Goal: Check status

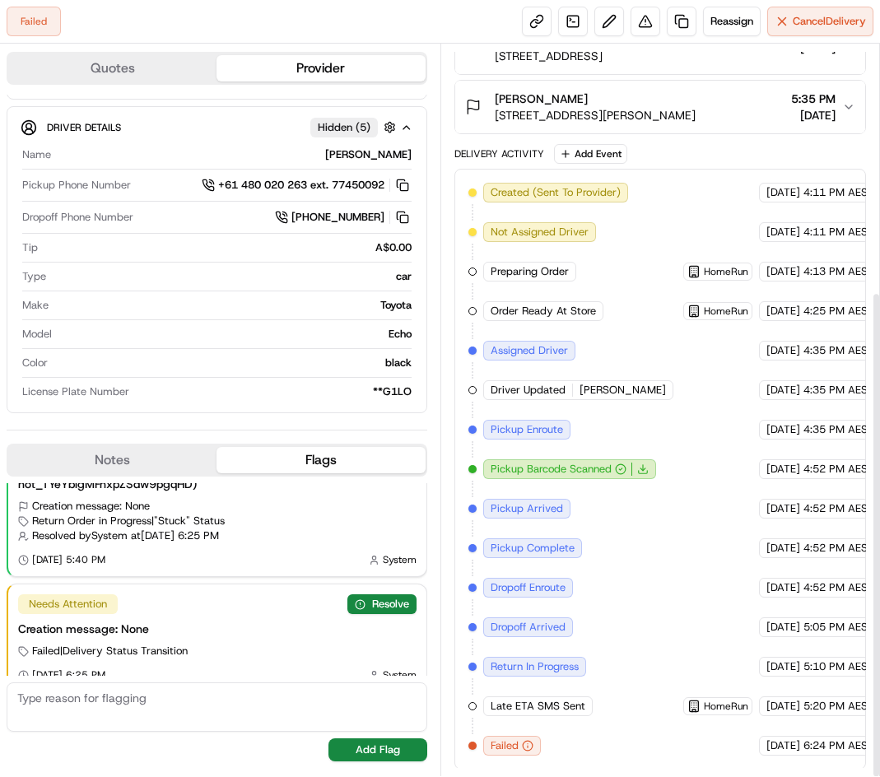
scroll to position [372, 0]
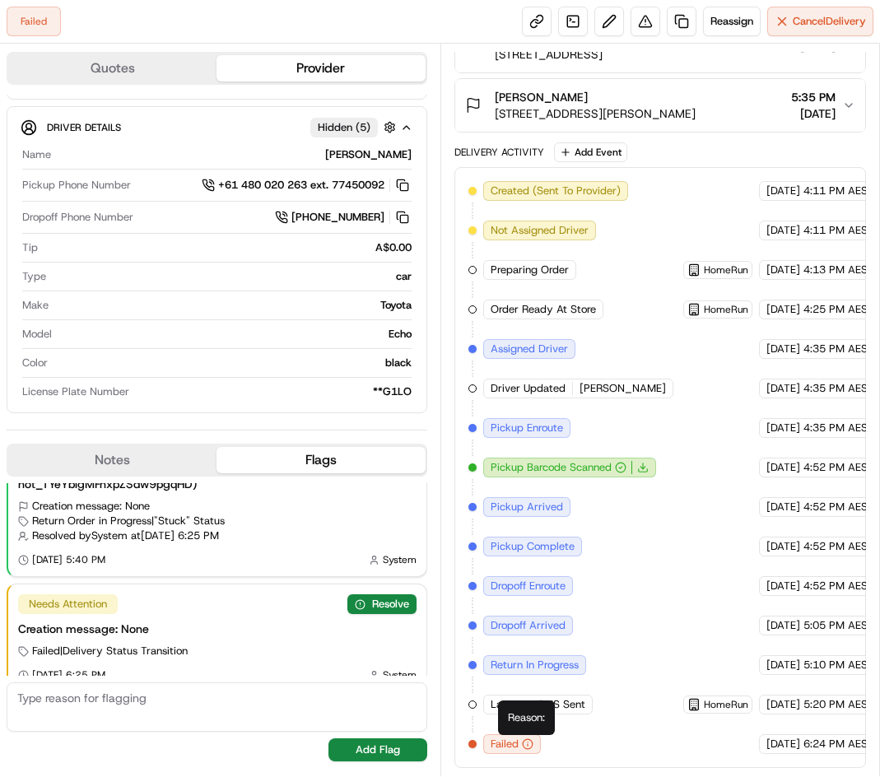
click at [530, 743] on icon "button" at bounding box center [528, 745] width 12 height 12
click at [511, 743] on span "Failed" at bounding box center [505, 744] width 28 height 15
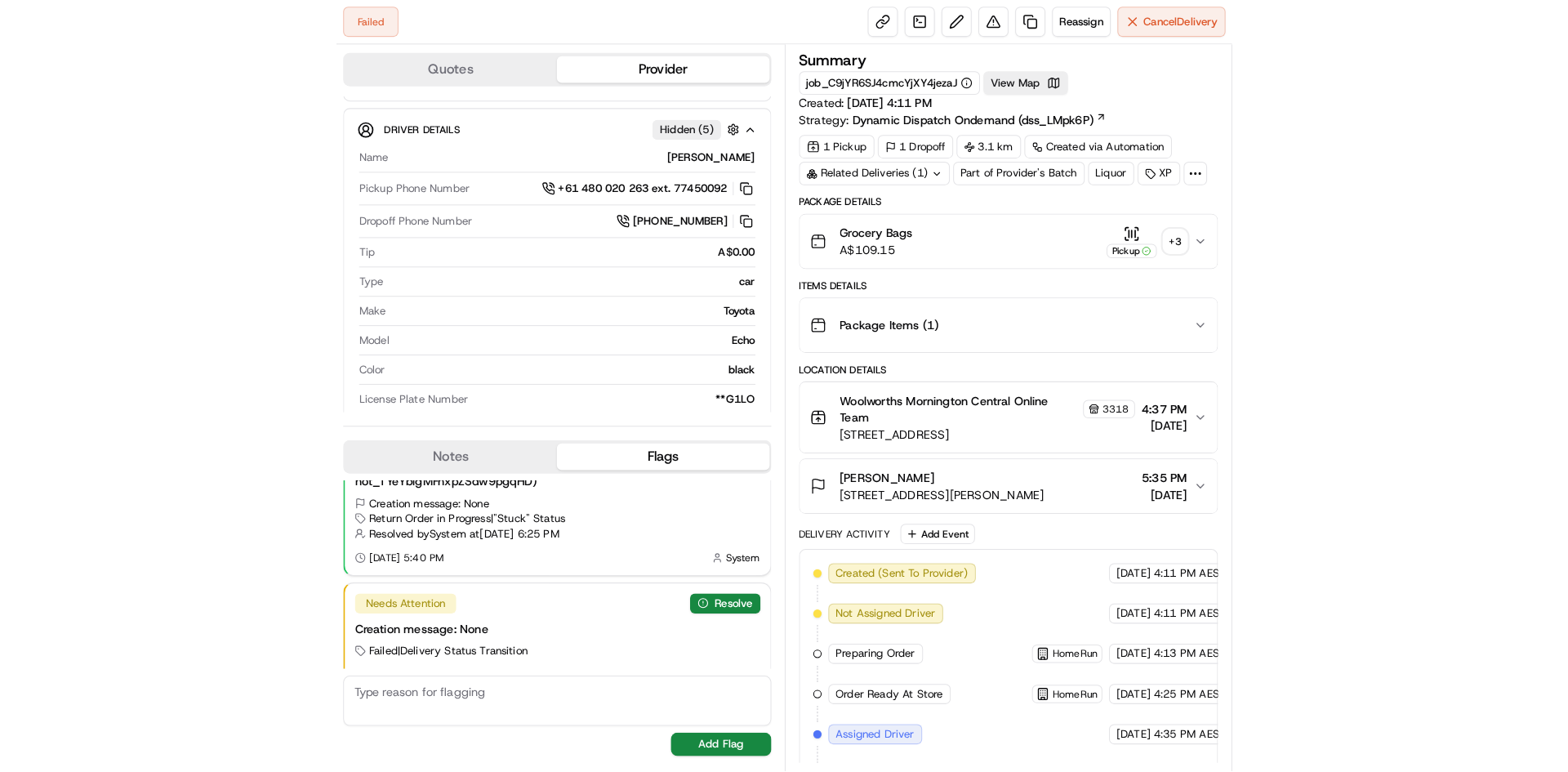
scroll to position [0, 0]
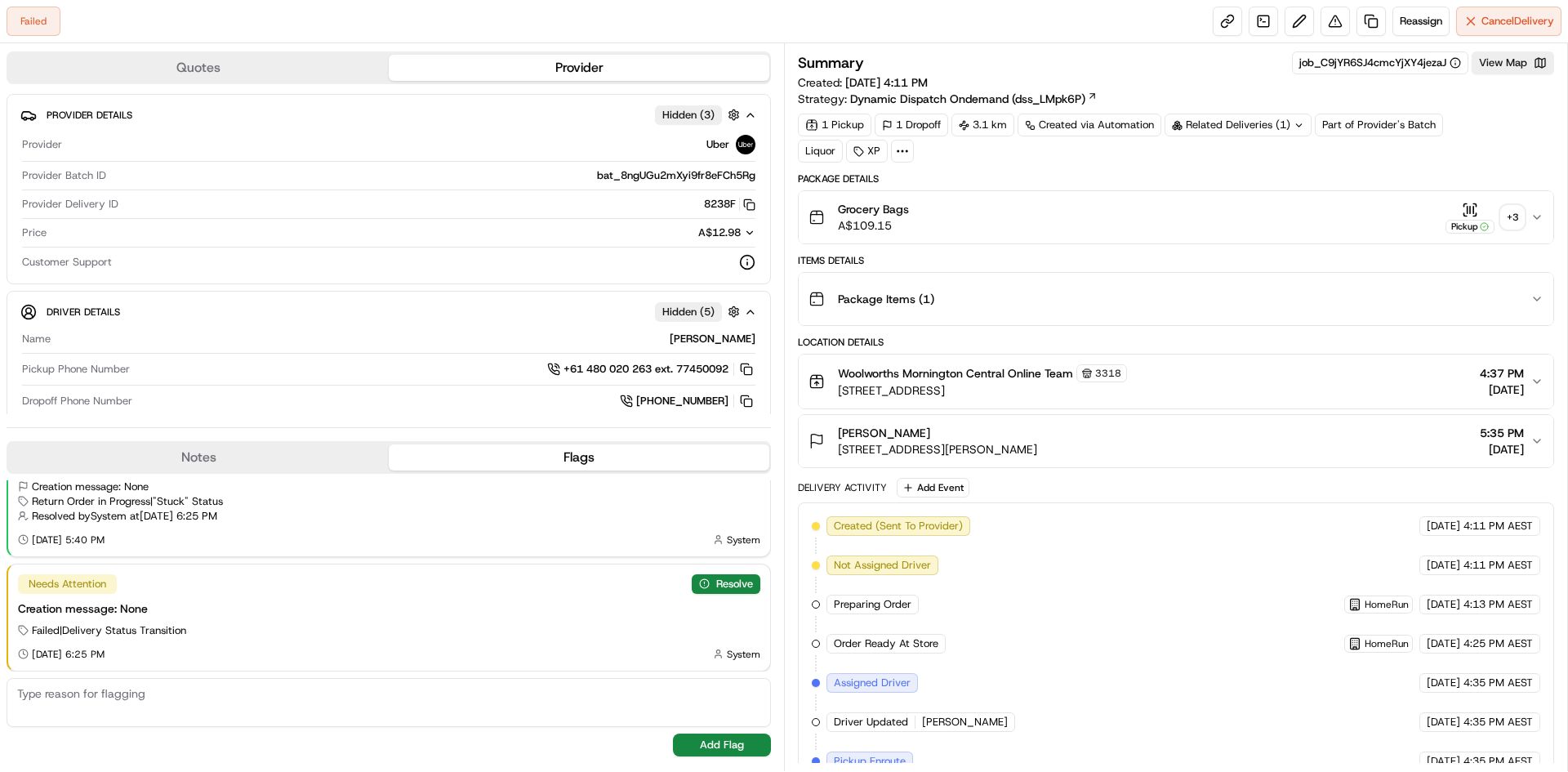
click at [872, 221] on icon "button" at bounding box center [1536, 216] width 13 height 13
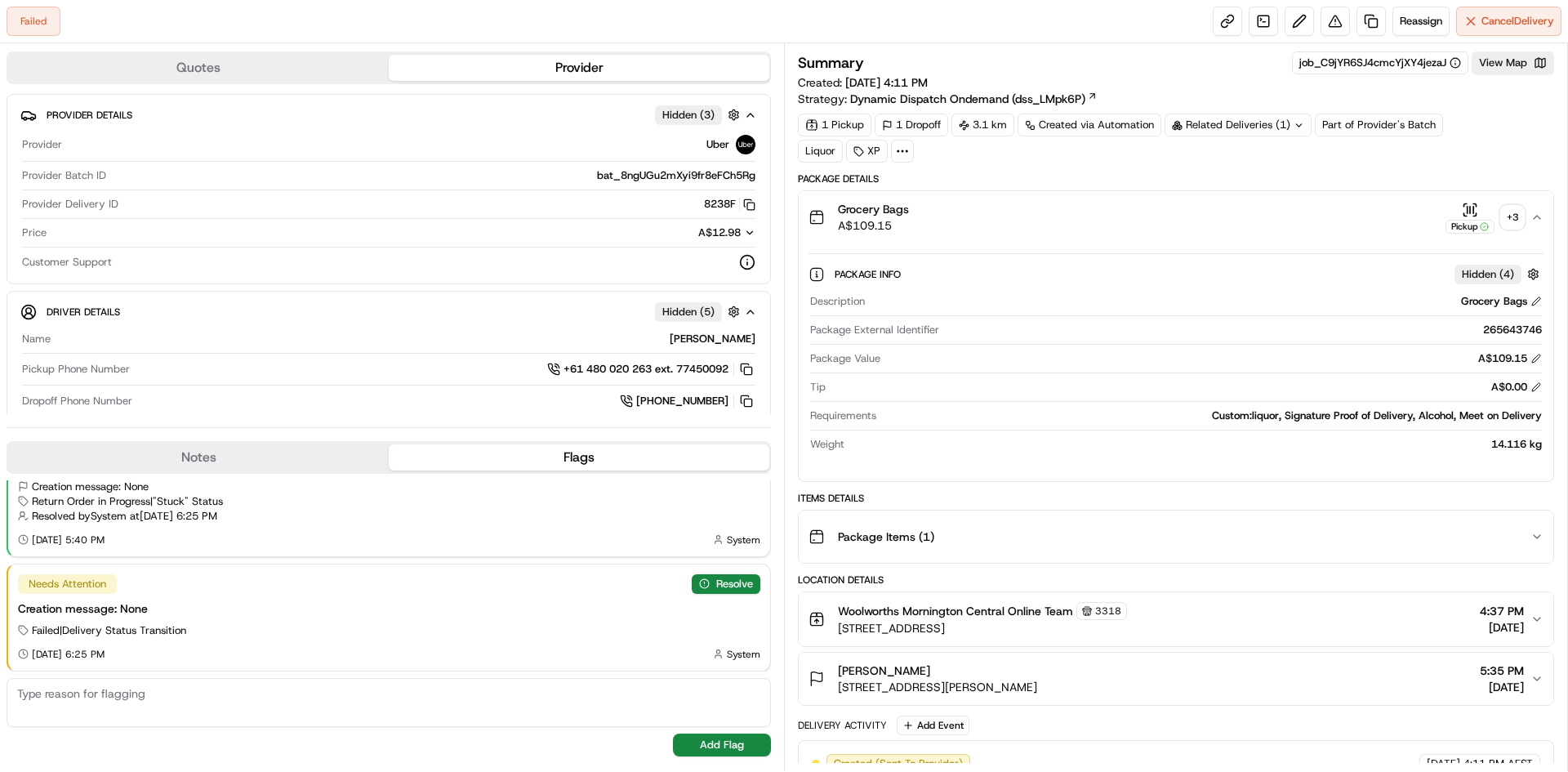
click at [872, 215] on div "+ 3" at bounding box center [1511, 216] width 23 height 23
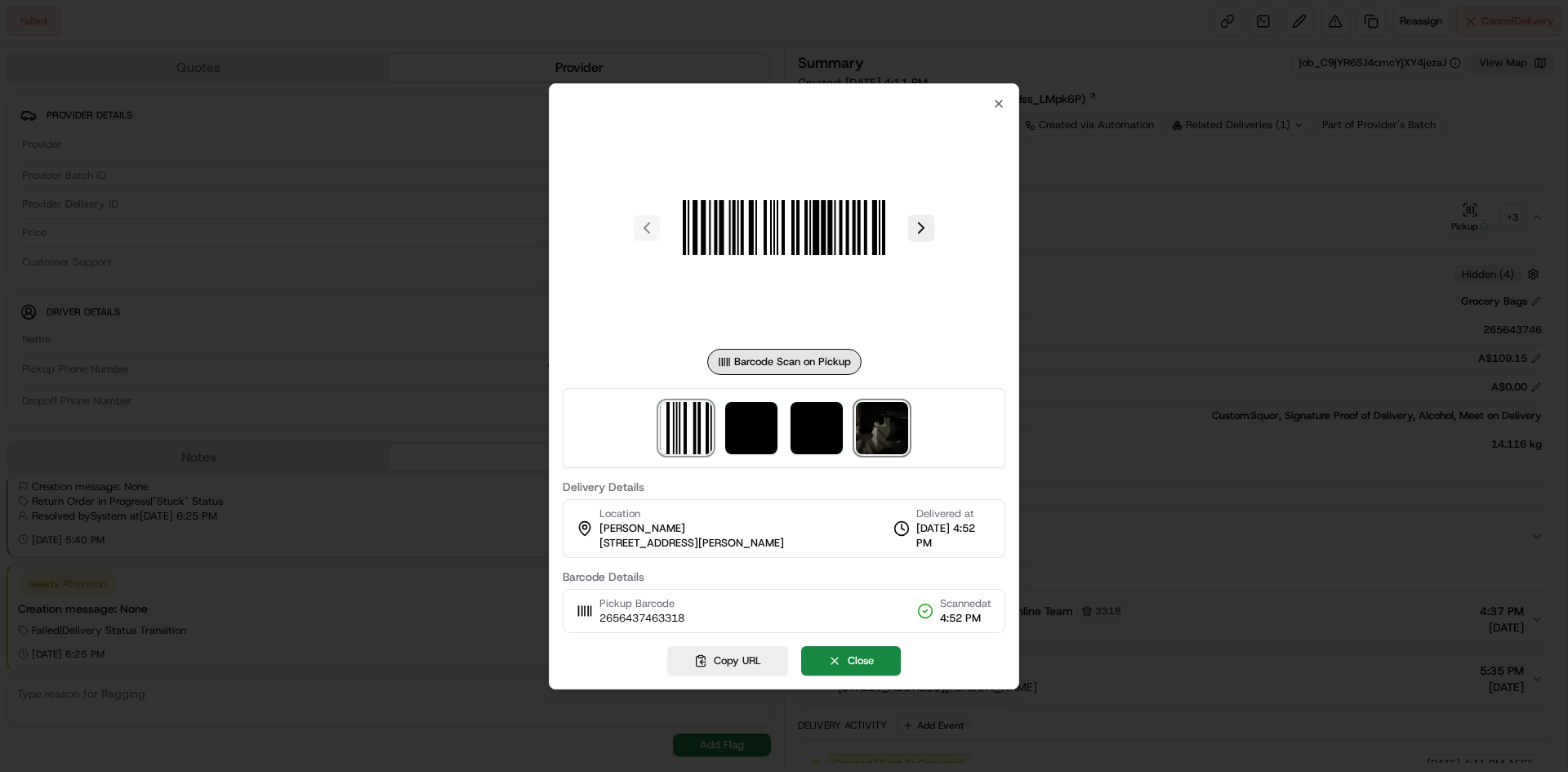
click at [872, 418] on img at bounding box center [882, 428] width 53 height 53
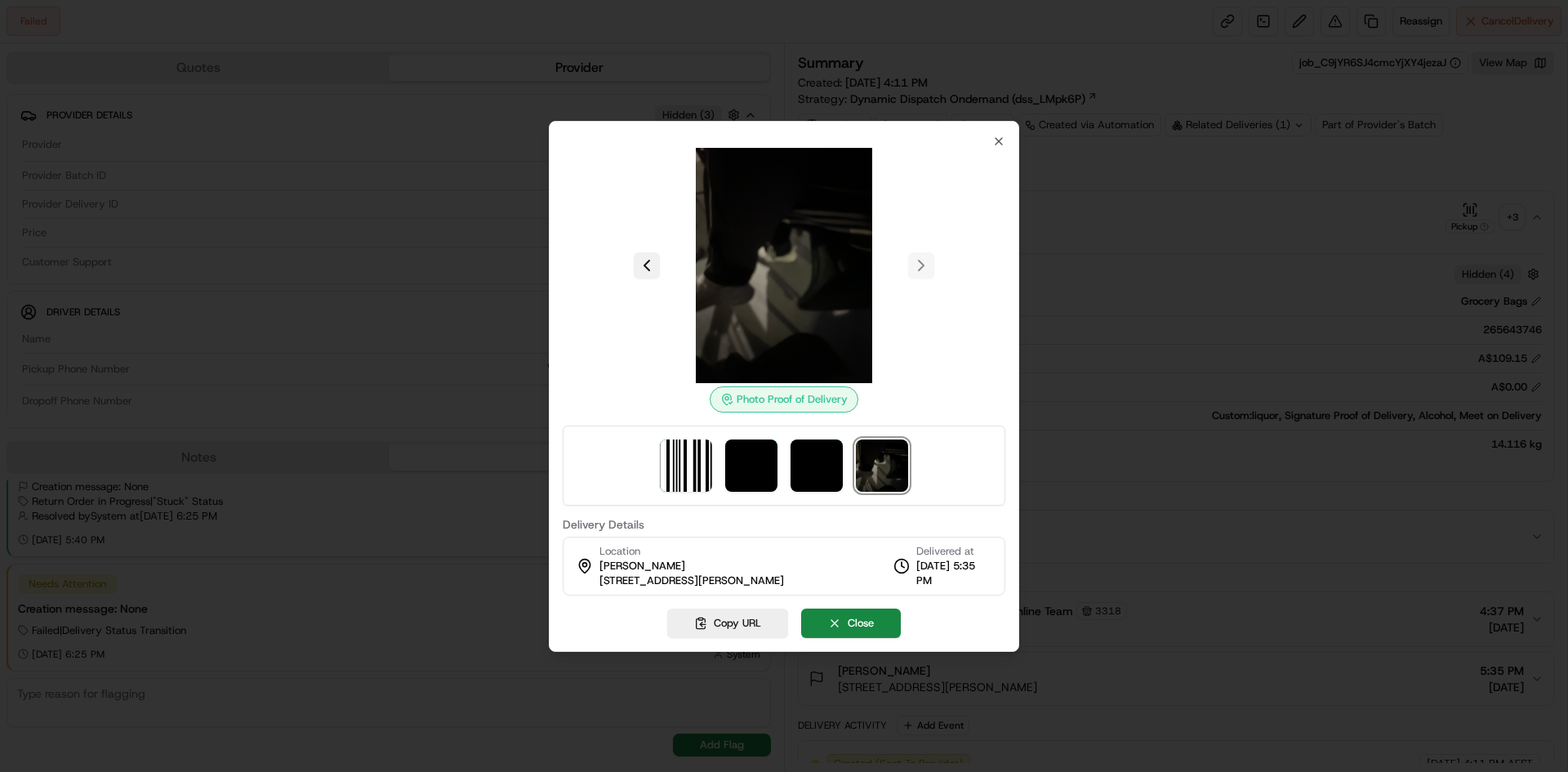
click at [645, 263] on button at bounding box center [647, 265] width 26 height 26
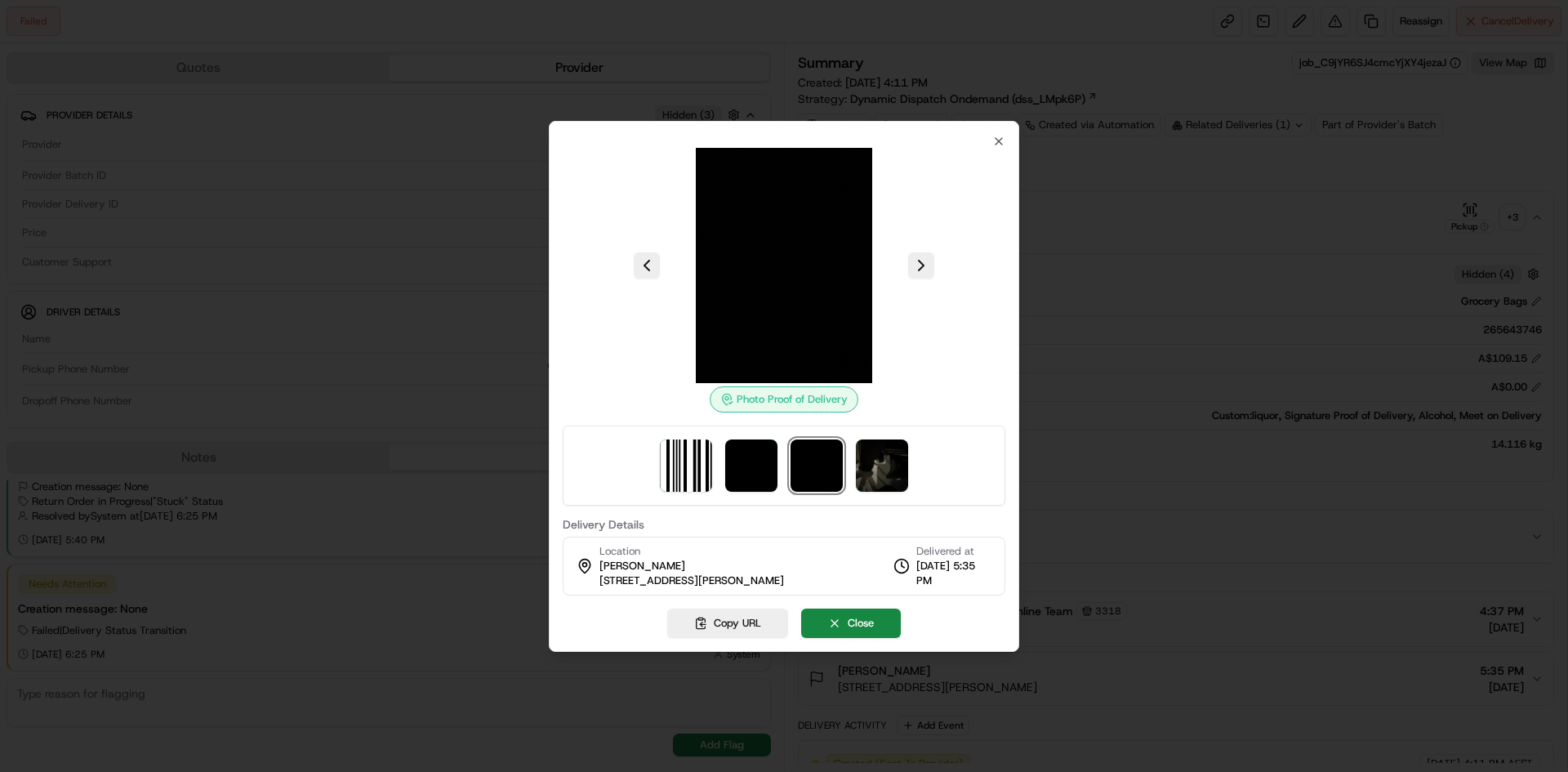
click at [814, 453] on img at bounding box center [816, 465] width 53 height 53
click at [754, 457] on img at bounding box center [751, 465] width 53 height 53
click at [872, 470] on img at bounding box center [882, 465] width 53 height 53
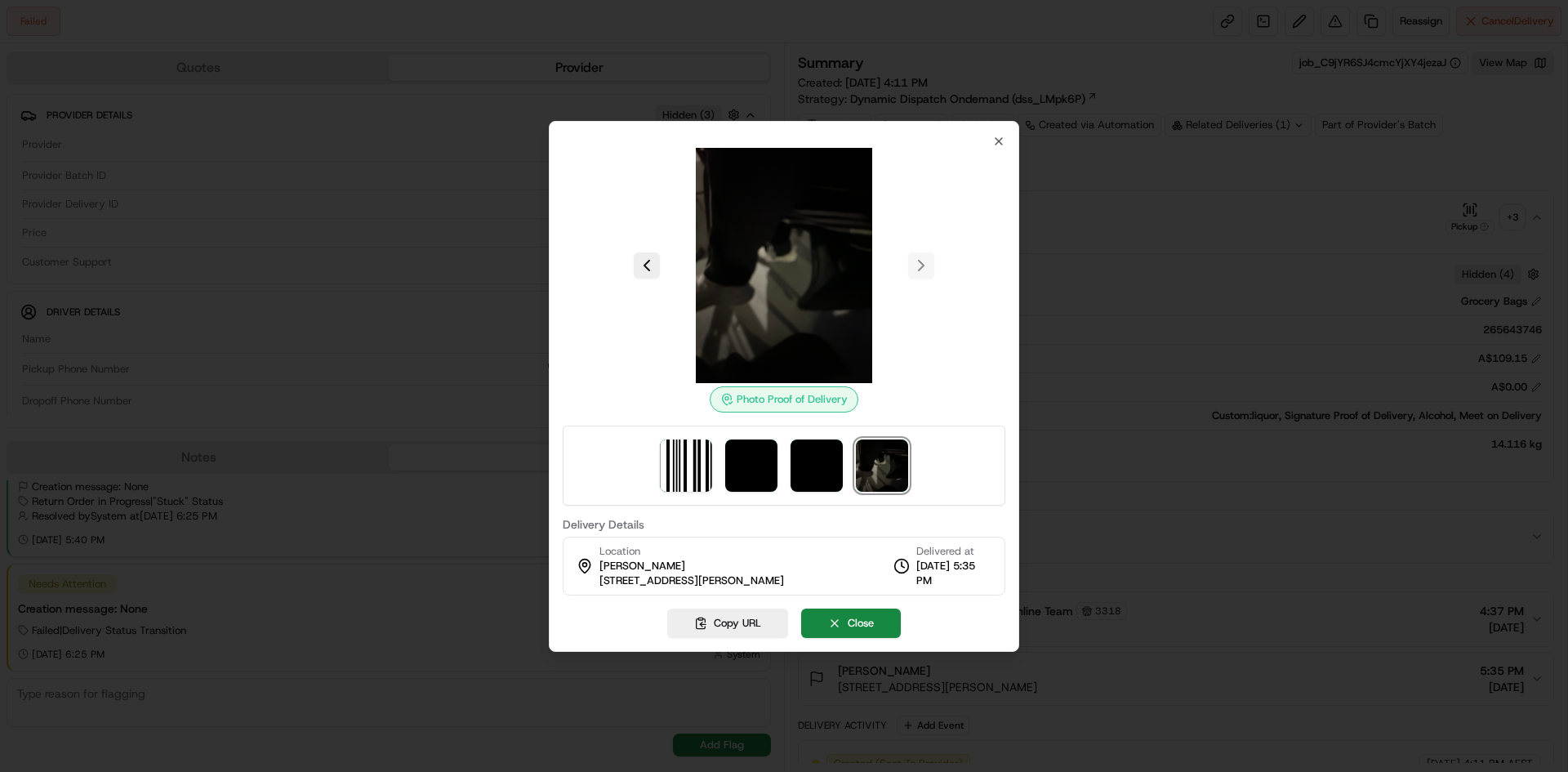
click at [872, 132] on div "Photo Proof of Delivery Delivery Details Location Karen Mcdonald 49 Van Ness Av…" at bounding box center [784, 386] width 470 height 531
click at [872, 137] on icon "button" at bounding box center [998, 141] width 13 height 13
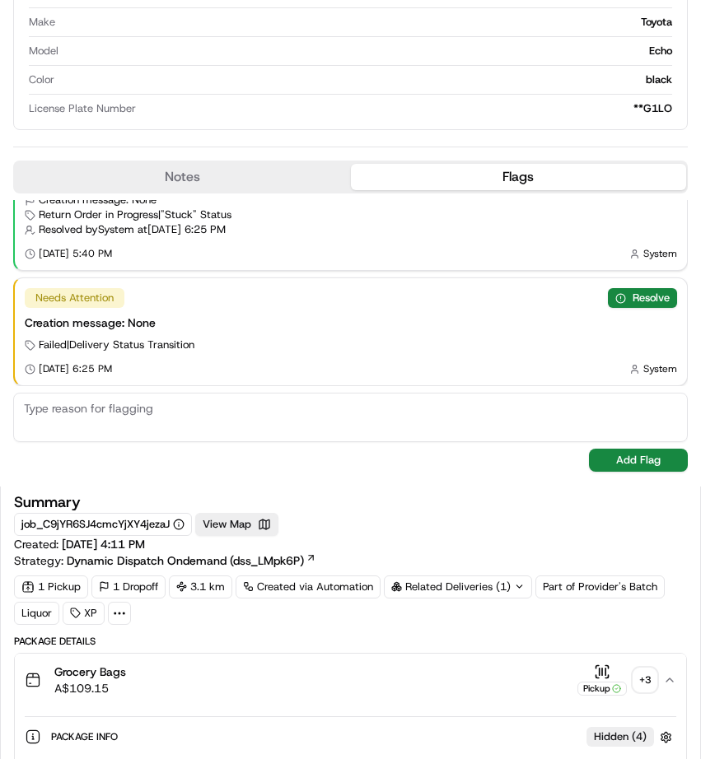
scroll to position [494, 0]
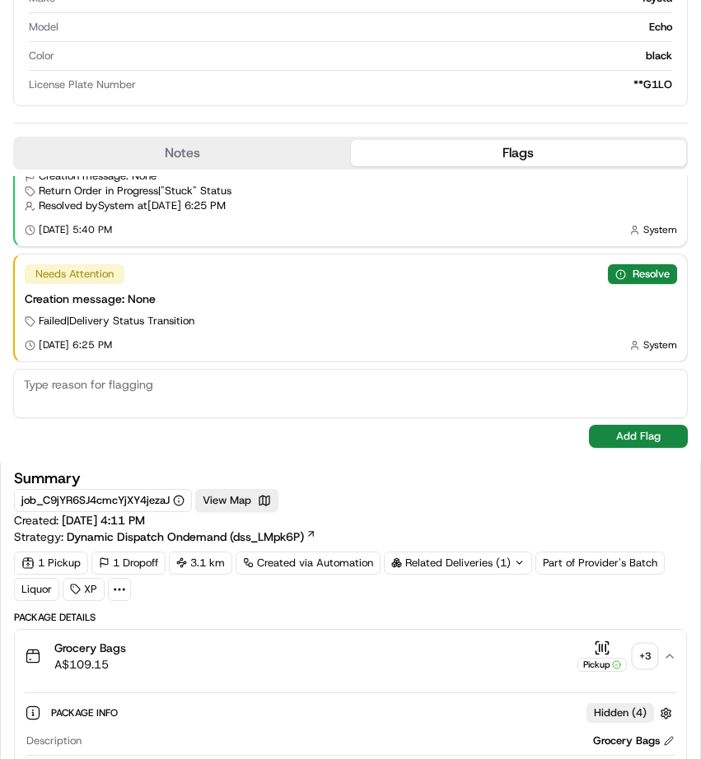
click at [633, 653] on div "+ 3" at bounding box center [644, 656] width 23 height 23
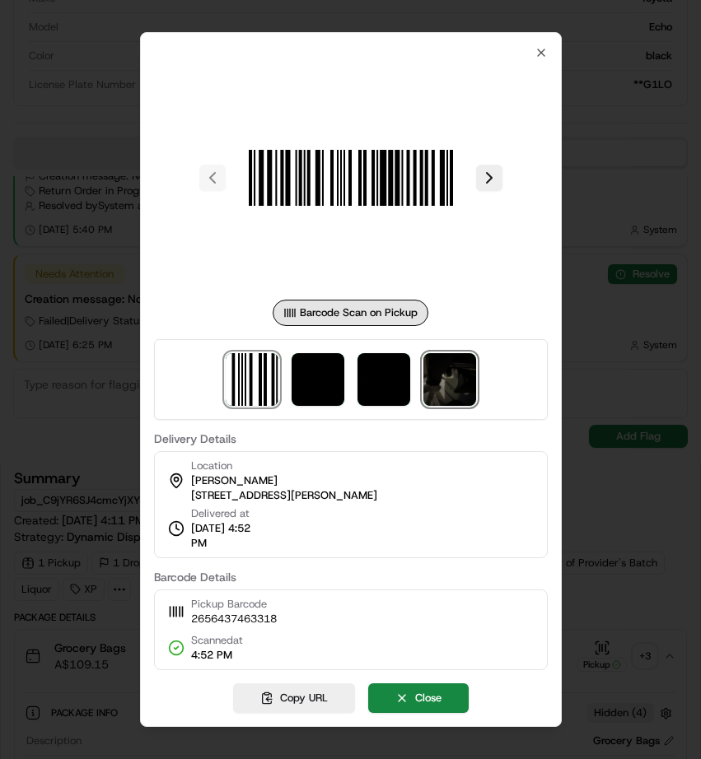
click at [440, 376] on img at bounding box center [449, 379] width 53 height 53
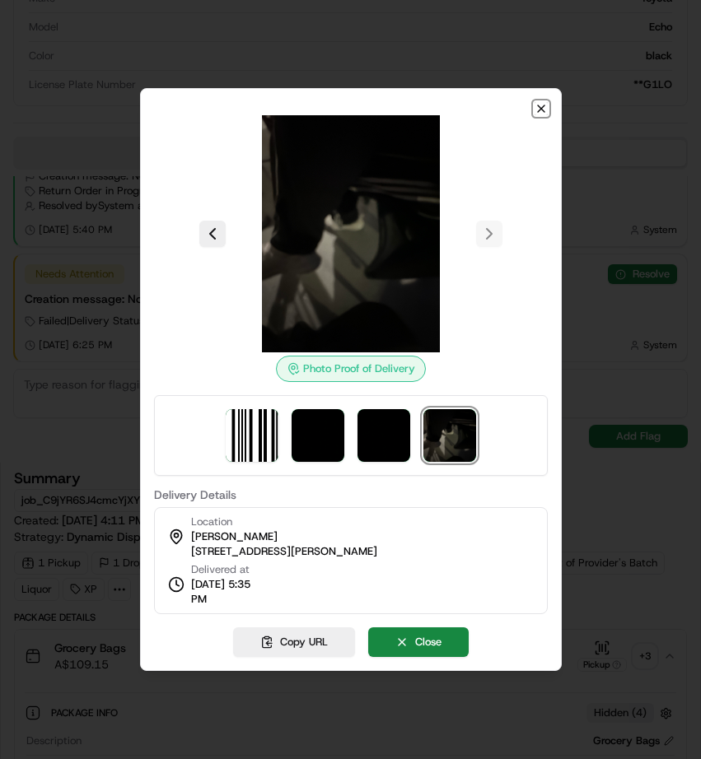
click at [539, 105] on icon "button" at bounding box center [540, 108] width 13 height 13
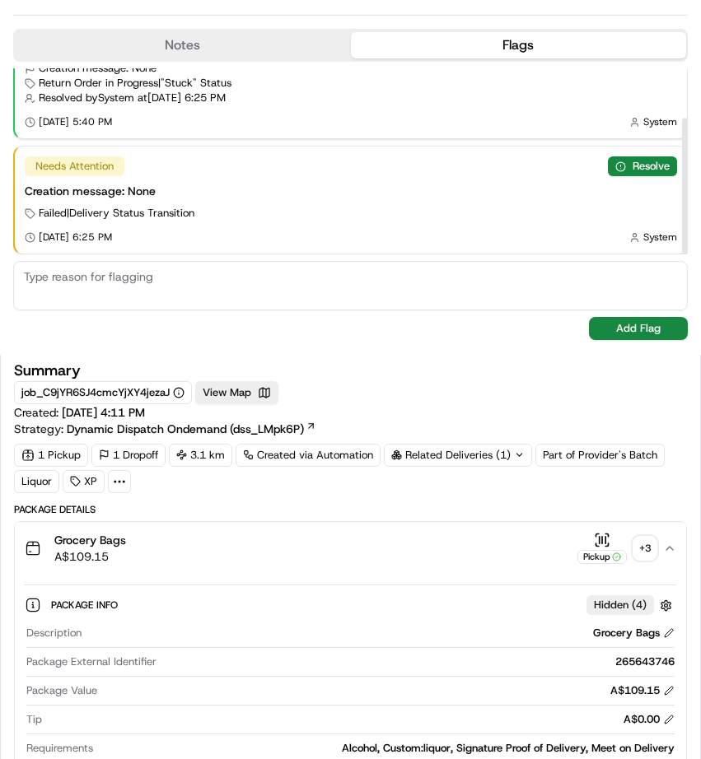
scroll to position [576, 0]
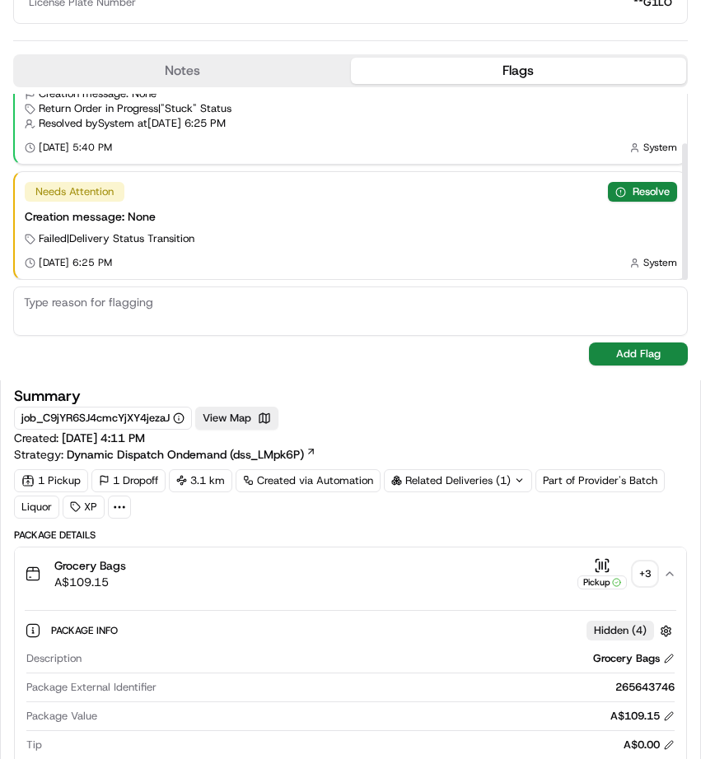
drag, startPoint x: 632, startPoint y: 189, endPoint x: 262, endPoint y: 253, distance: 375.1
click at [286, 245] on div "Needs Attention Resolve Creation message: None Failed | Delivery Status Transit…" at bounding box center [351, 225] width 672 height 107
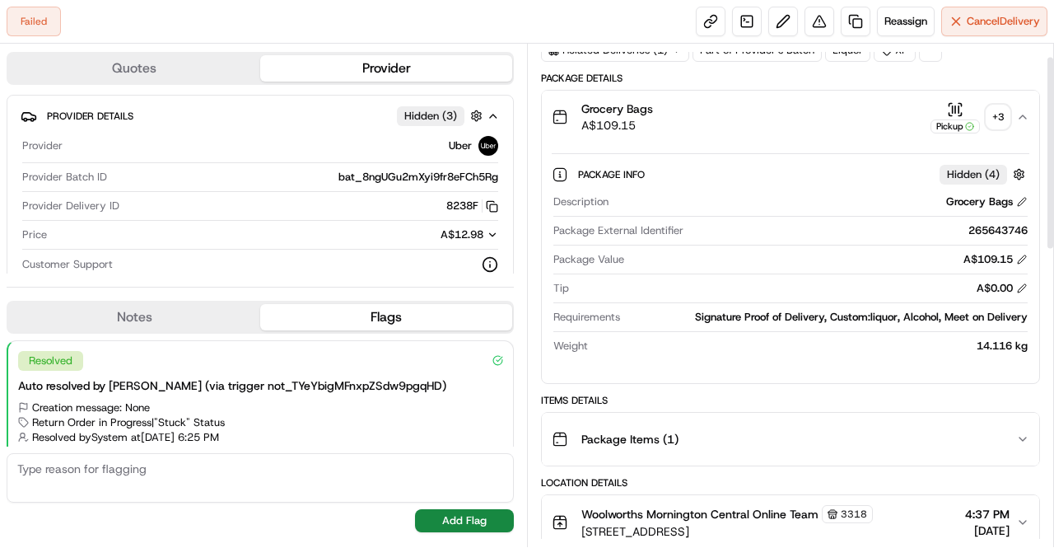
scroll to position [0, 0]
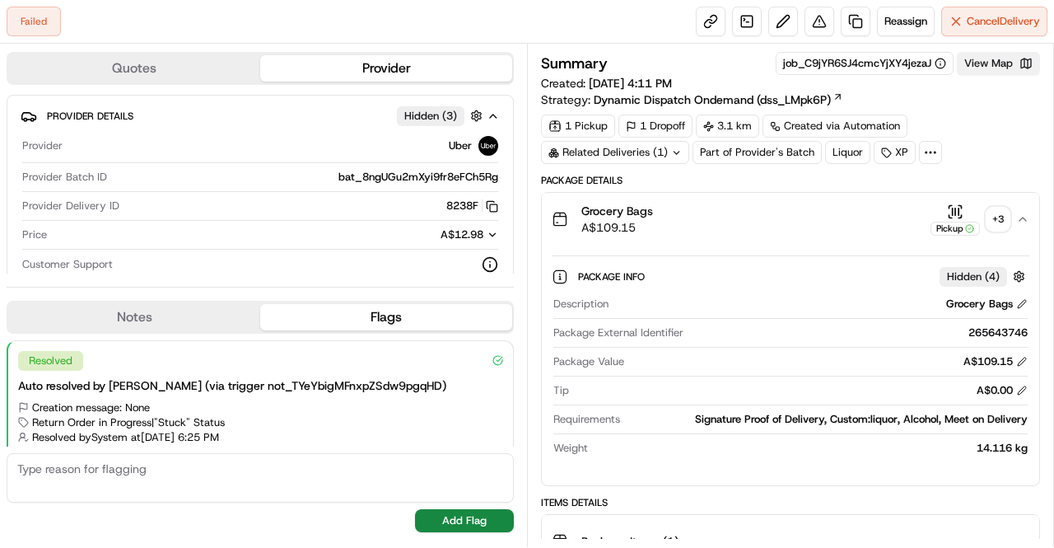
click at [879, 61] on button "View Map" at bounding box center [998, 63] width 83 height 23
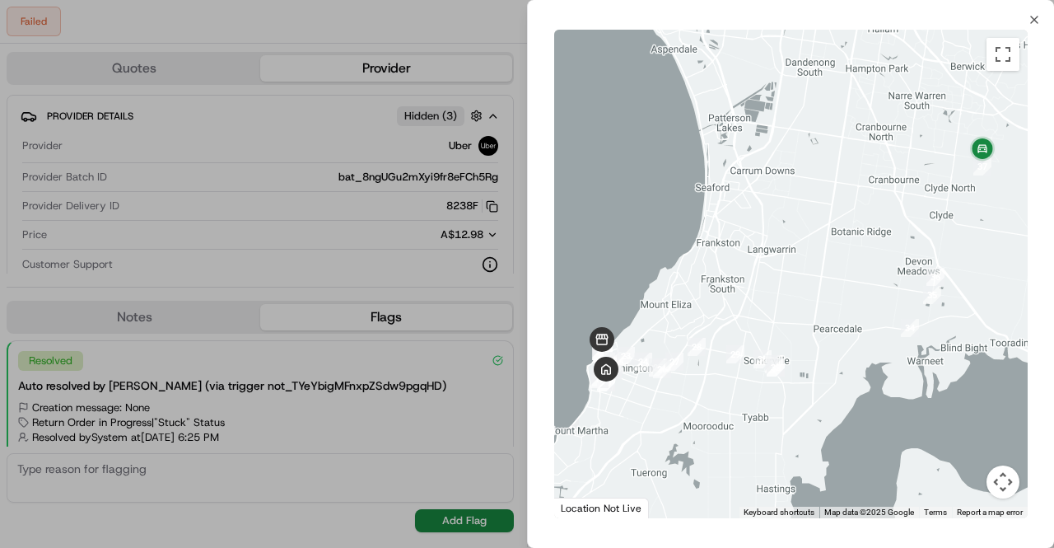
drag, startPoint x: 764, startPoint y: 287, endPoint x: 882, endPoint y: 268, distance: 119.4
click at [879, 268] on div at bounding box center [790, 274] width 473 height 488
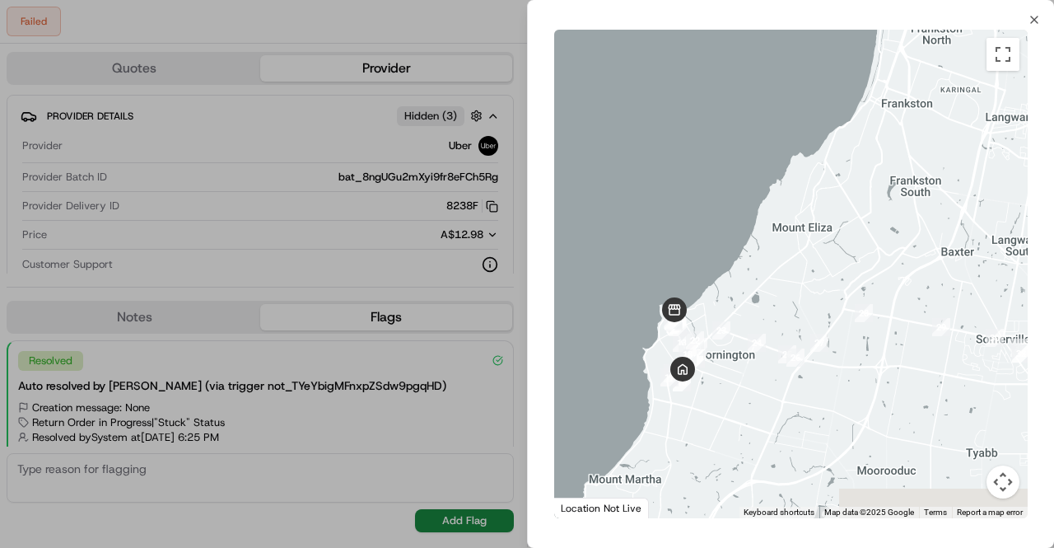
drag, startPoint x: 802, startPoint y: 318, endPoint x: 859, endPoint y: 235, distance: 100.7
click at [859, 235] on div at bounding box center [790, 274] width 473 height 488
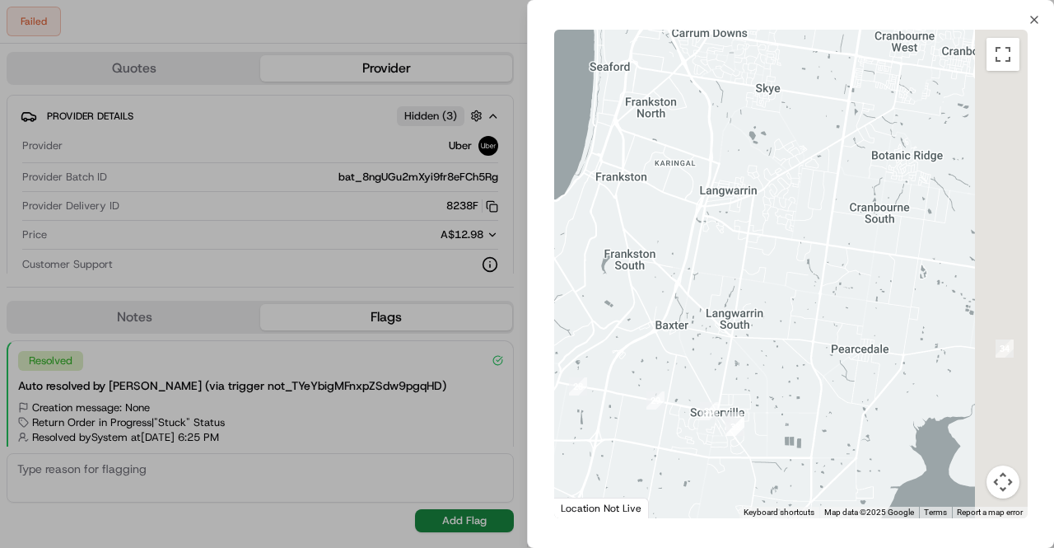
drag, startPoint x: 820, startPoint y: 250, endPoint x: 586, endPoint y: 296, distance: 238.2
click at [483, 342] on body "Failed Reassign Cancel Delivery Quotes Provider Provider Details Hidden ( 3 ) P…" at bounding box center [527, 274] width 1054 height 548
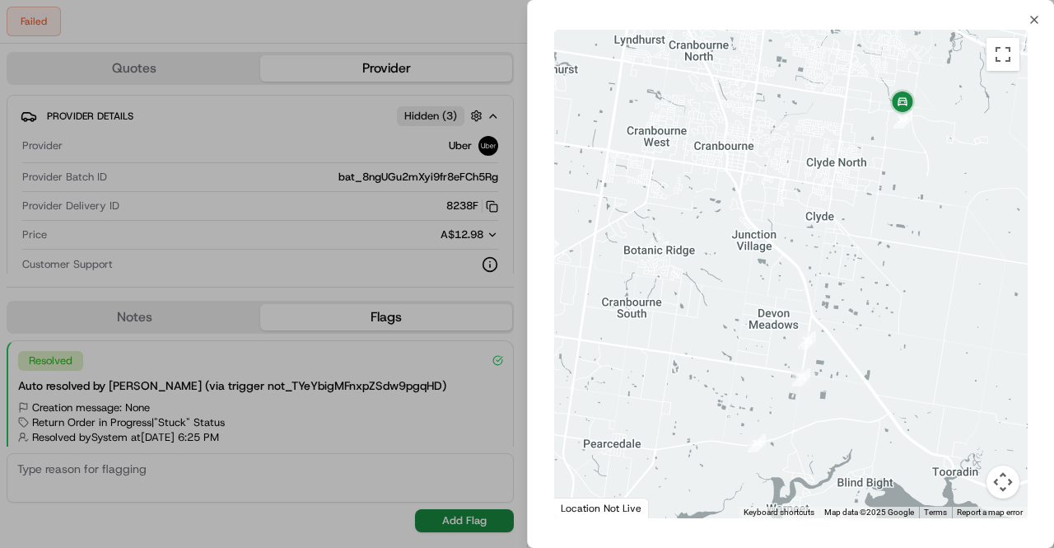
drag, startPoint x: 768, startPoint y: 204, endPoint x: 967, endPoint y: 212, distance: 199.4
click at [879, 212] on div at bounding box center [790, 274] width 473 height 488
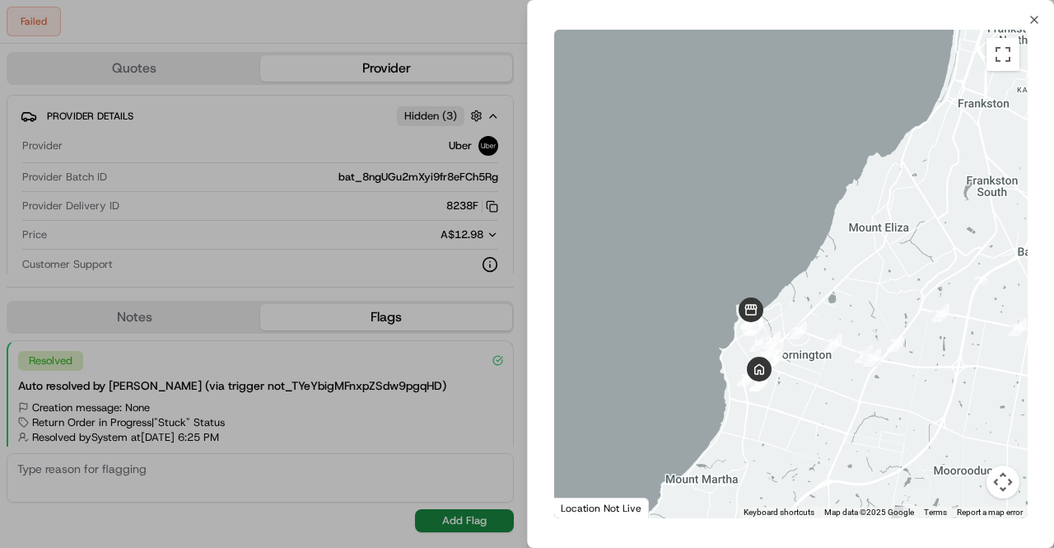
drag, startPoint x: 738, startPoint y: 292, endPoint x: 799, endPoint y: 198, distance: 111.9
click at [799, 200] on div at bounding box center [790, 274] width 473 height 488
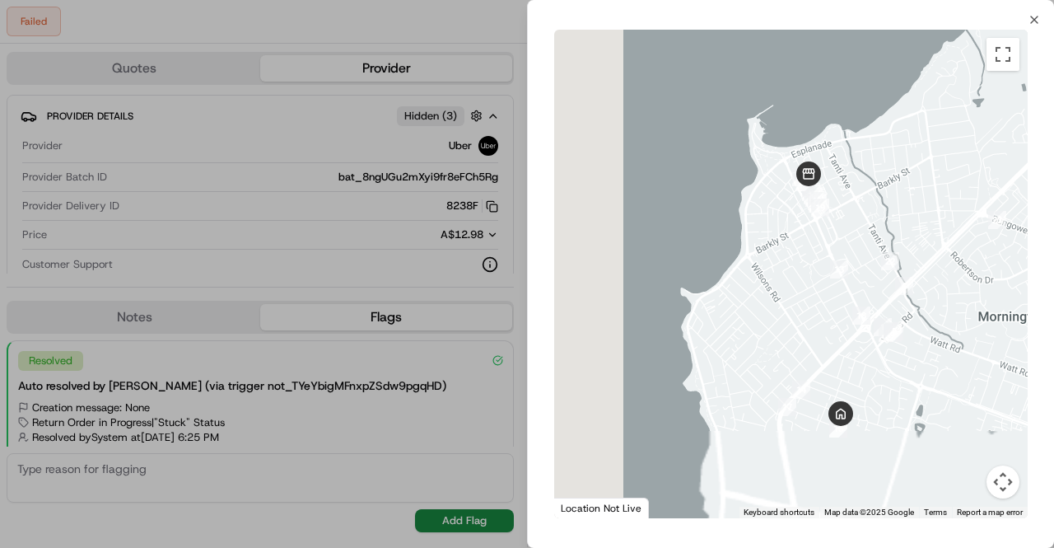
drag, startPoint x: 778, startPoint y: 320, endPoint x: 889, endPoint y: 73, distance: 270.9
click at [879, 59] on div at bounding box center [790, 274] width 473 height 488
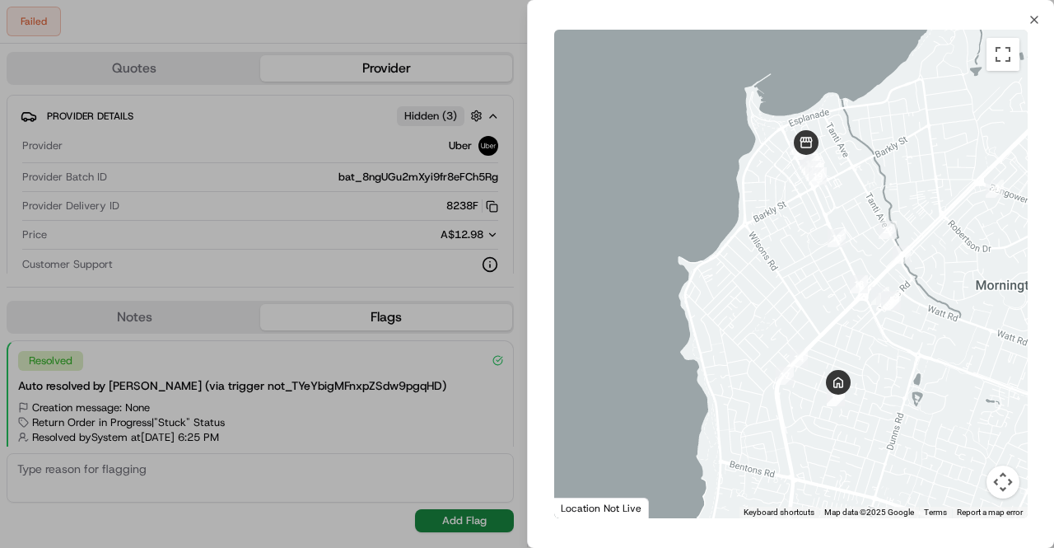
click at [879, 19] on div "Close ← Move left → Move right ↑ Move up ↓ Move down + Zoom in - Zoom out Home …" at bounding box center [790, 274] width 527 height 548
click at [879, 21] on icon "button" at bounding box center [1034, 19] width 13 height 13
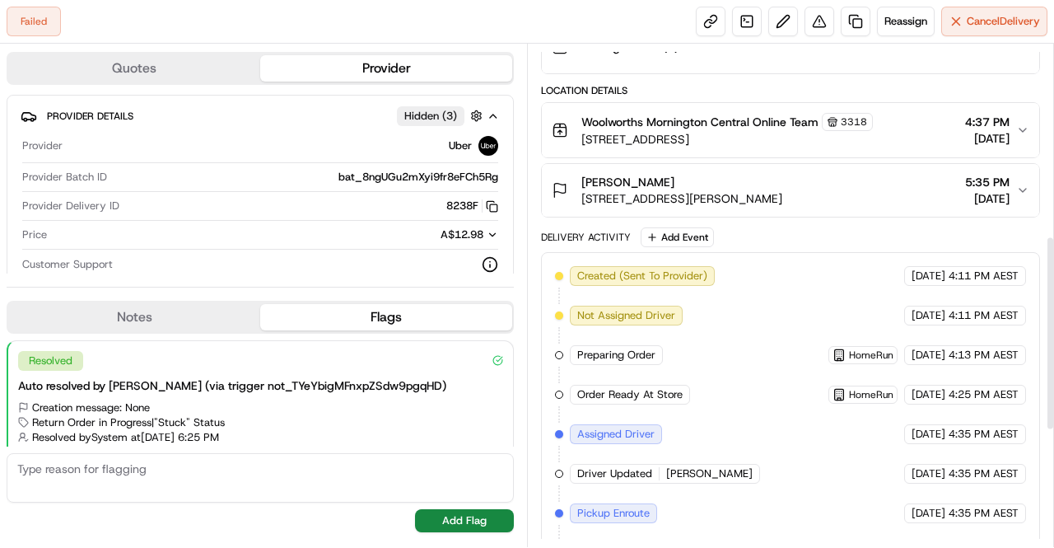
scroll to position [795, 0]
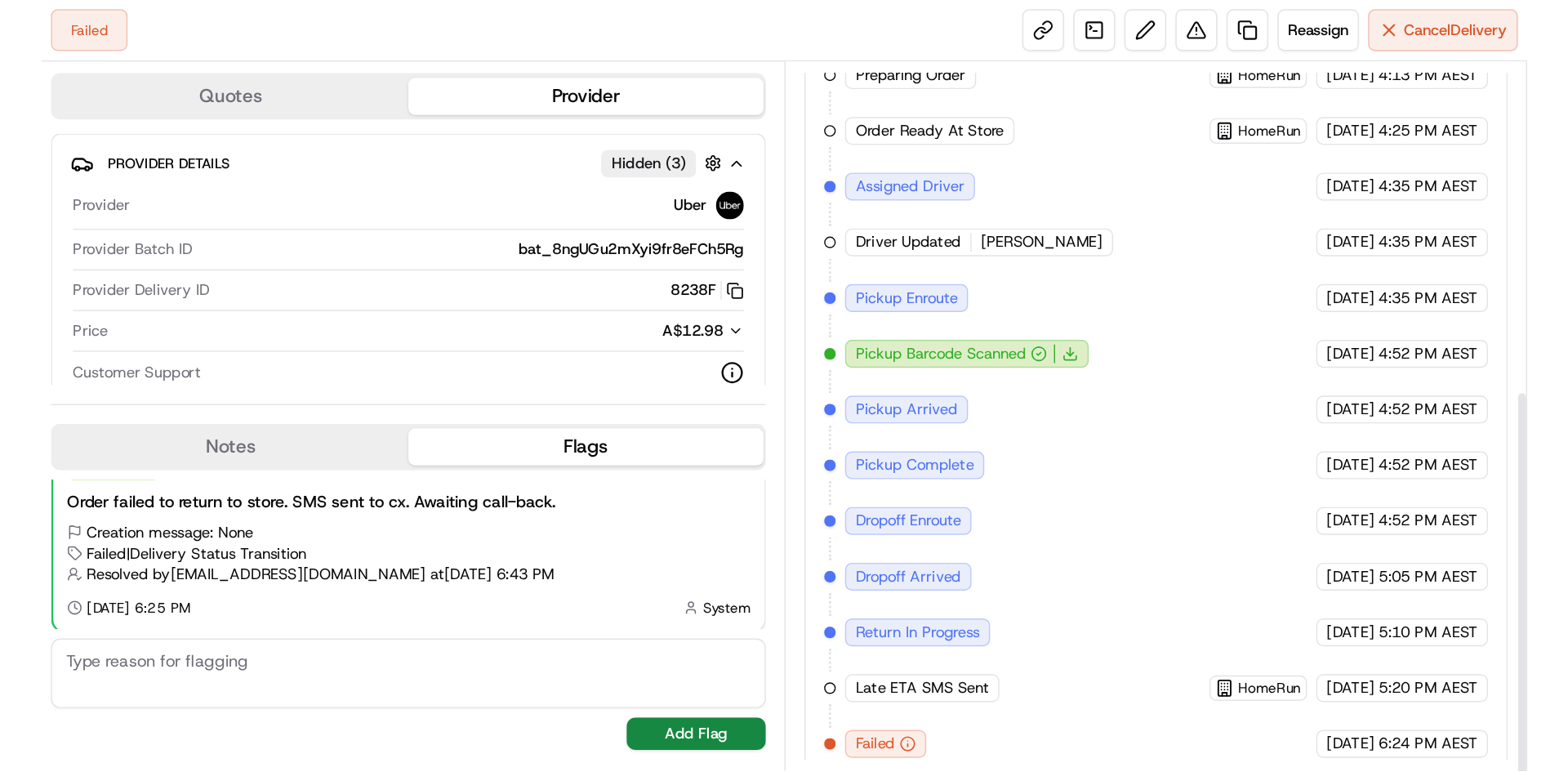
scroll to position [335, 0]
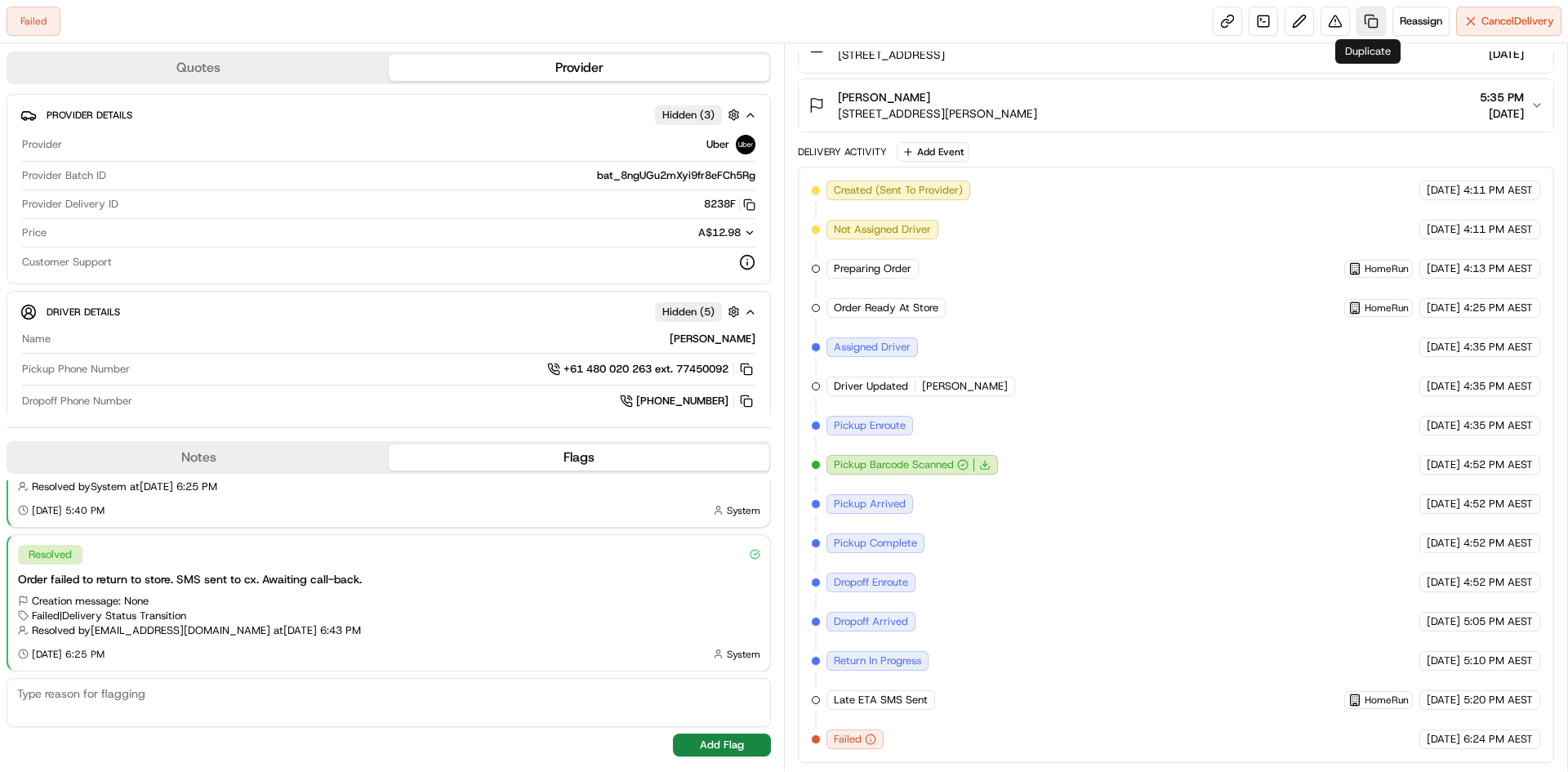
click at [853, 18] on link at bounding box center [1372, 22] width 30 height 30
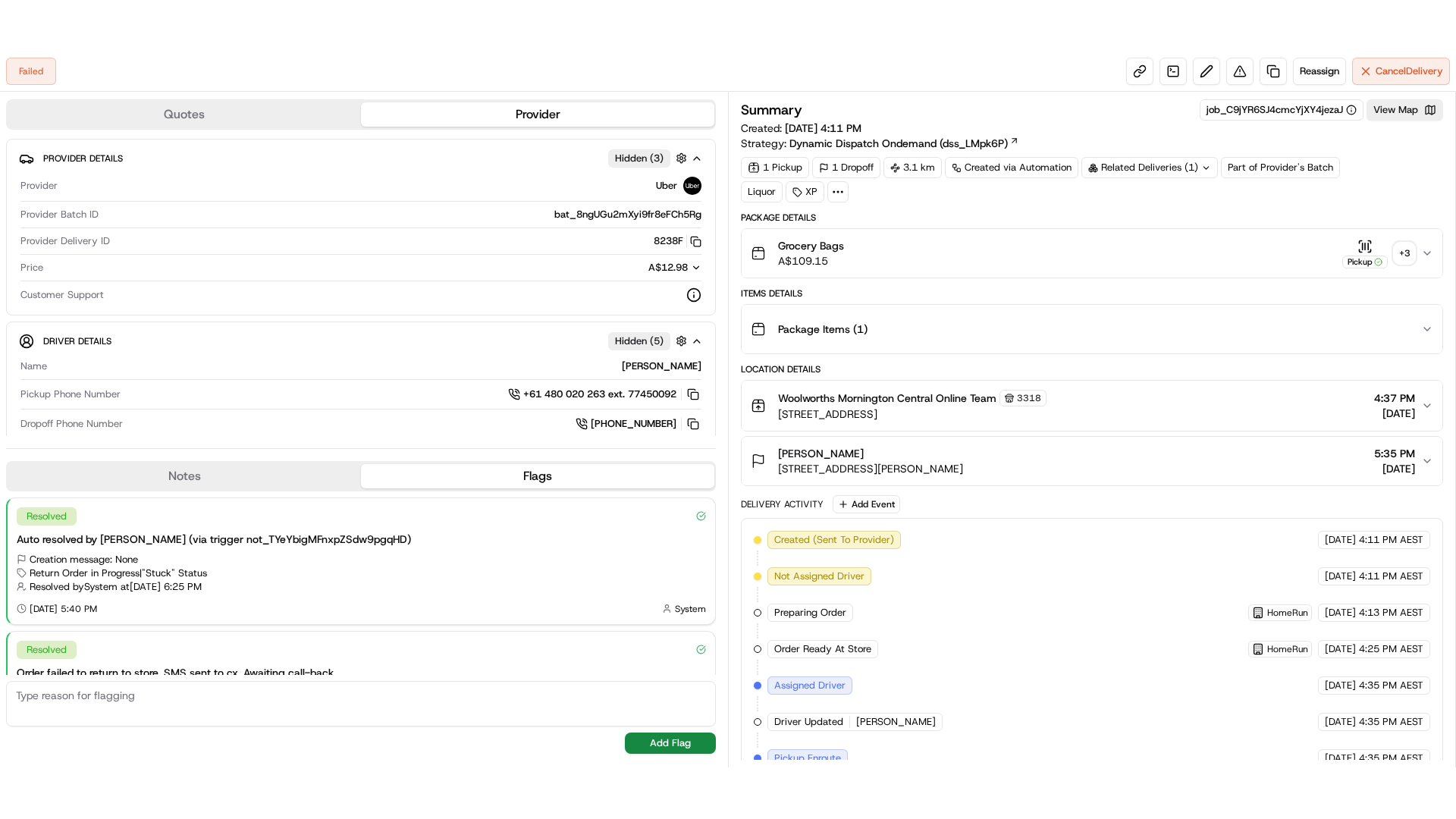
scroll to position [84, 0]
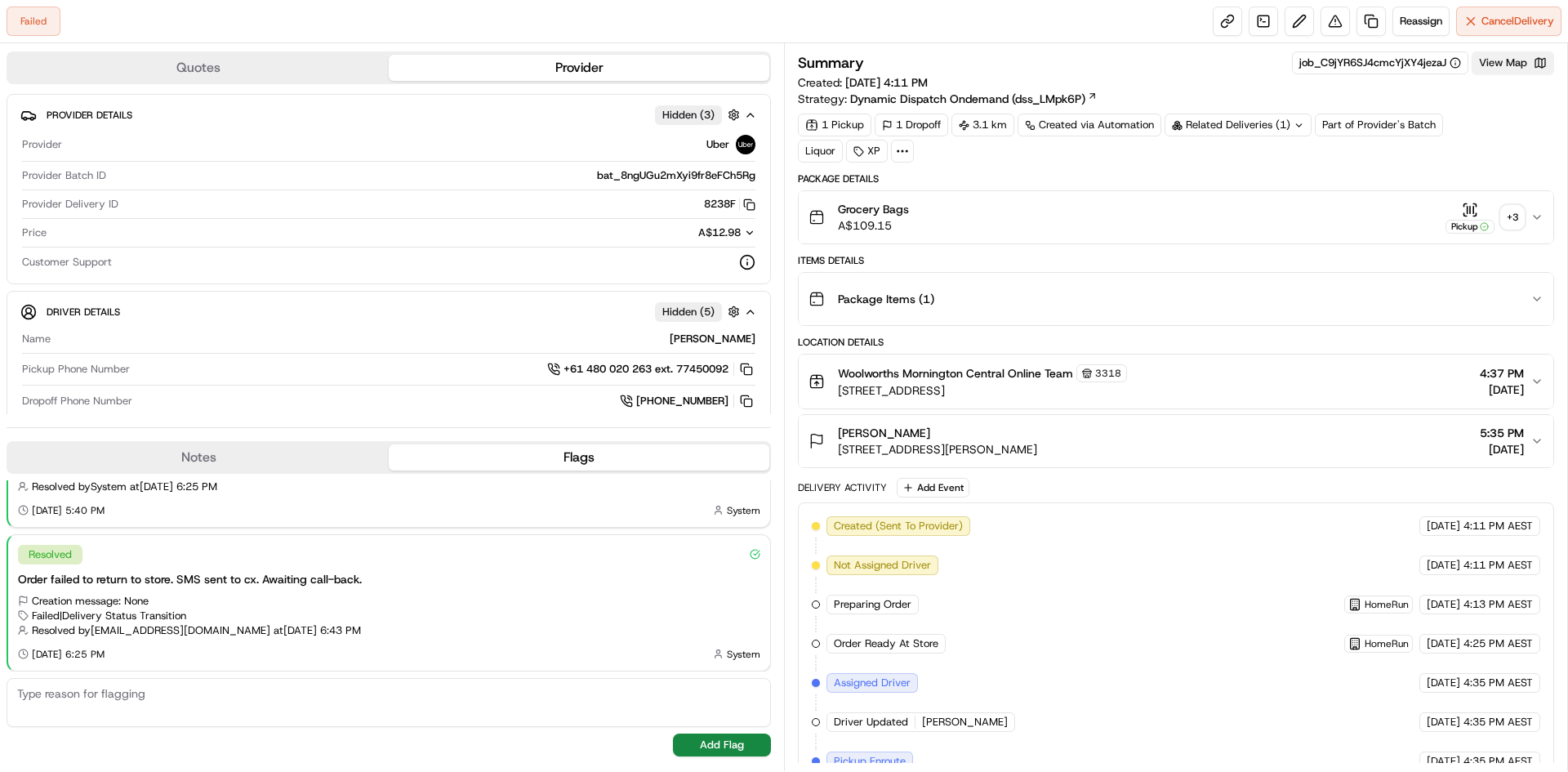
click at [853, 64] on button "View Map" at bounding box center [1512, 63] width 82 height 23
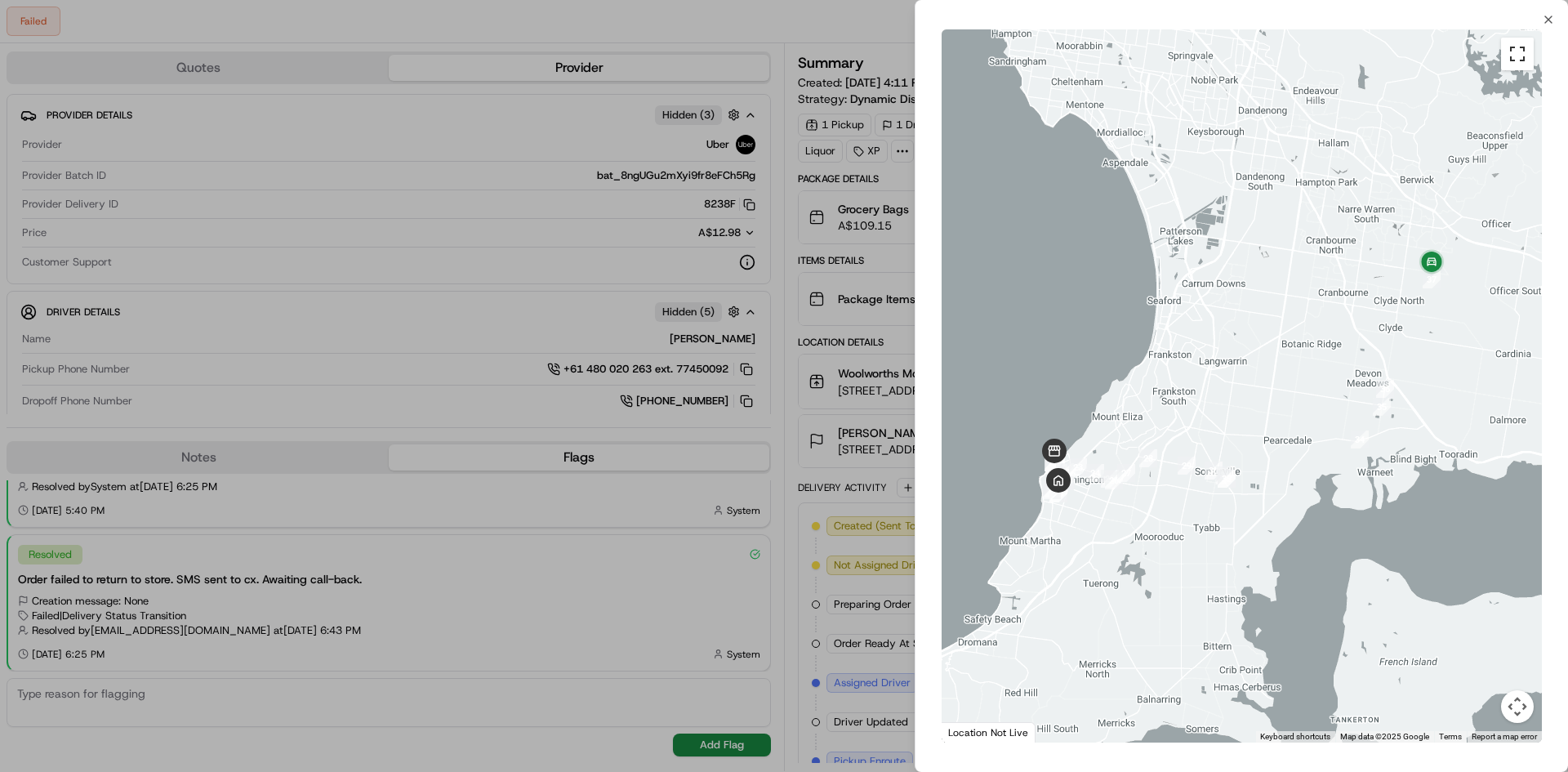
click at [853, 61] on button "Toggle fullscreen view" at bounding box center [1516, 54] width 33 height 33
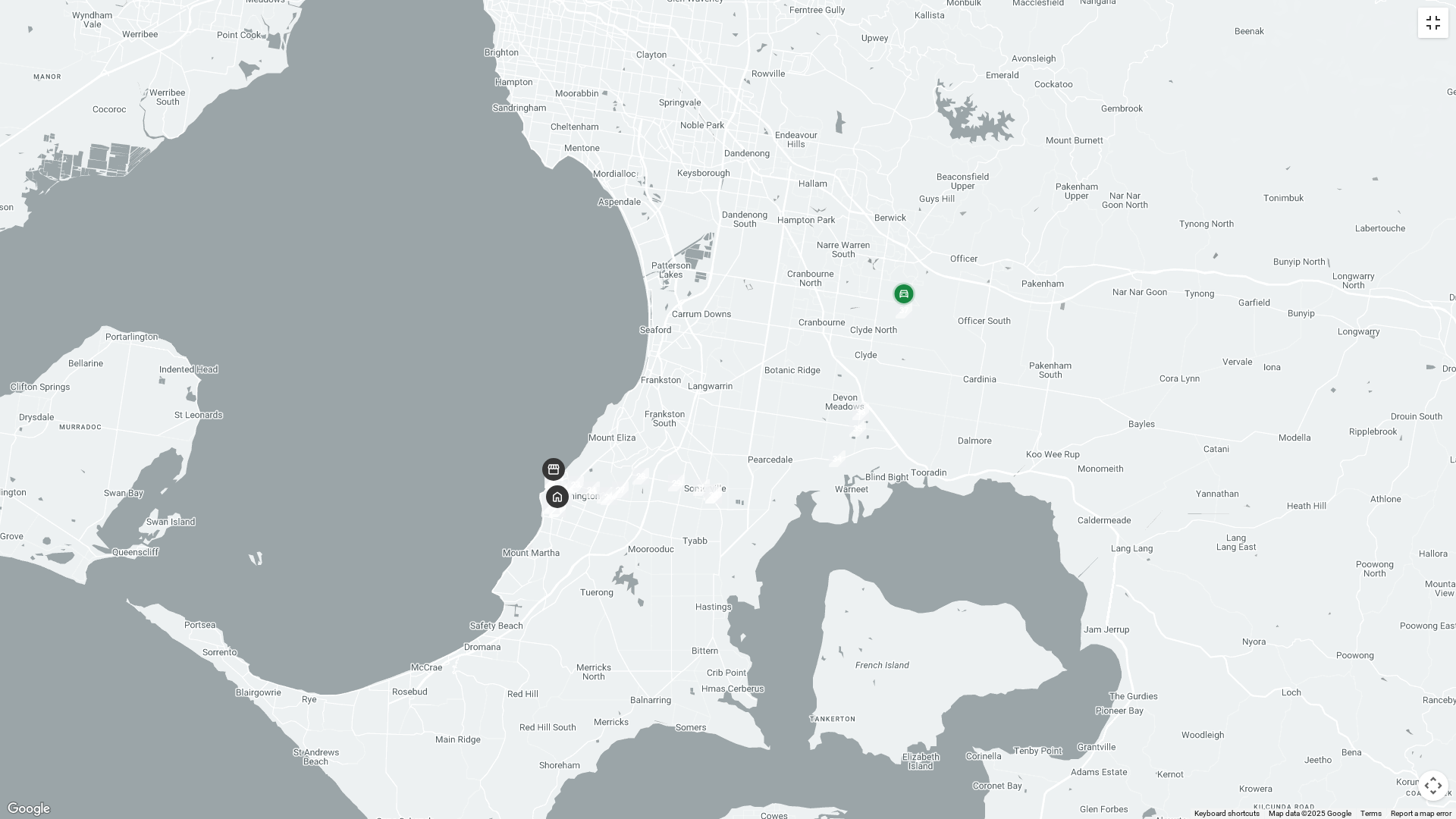
click at [792, 19] on button "Toggle fullscreen view" at bounding box center [1433, 22] width 30 height 30
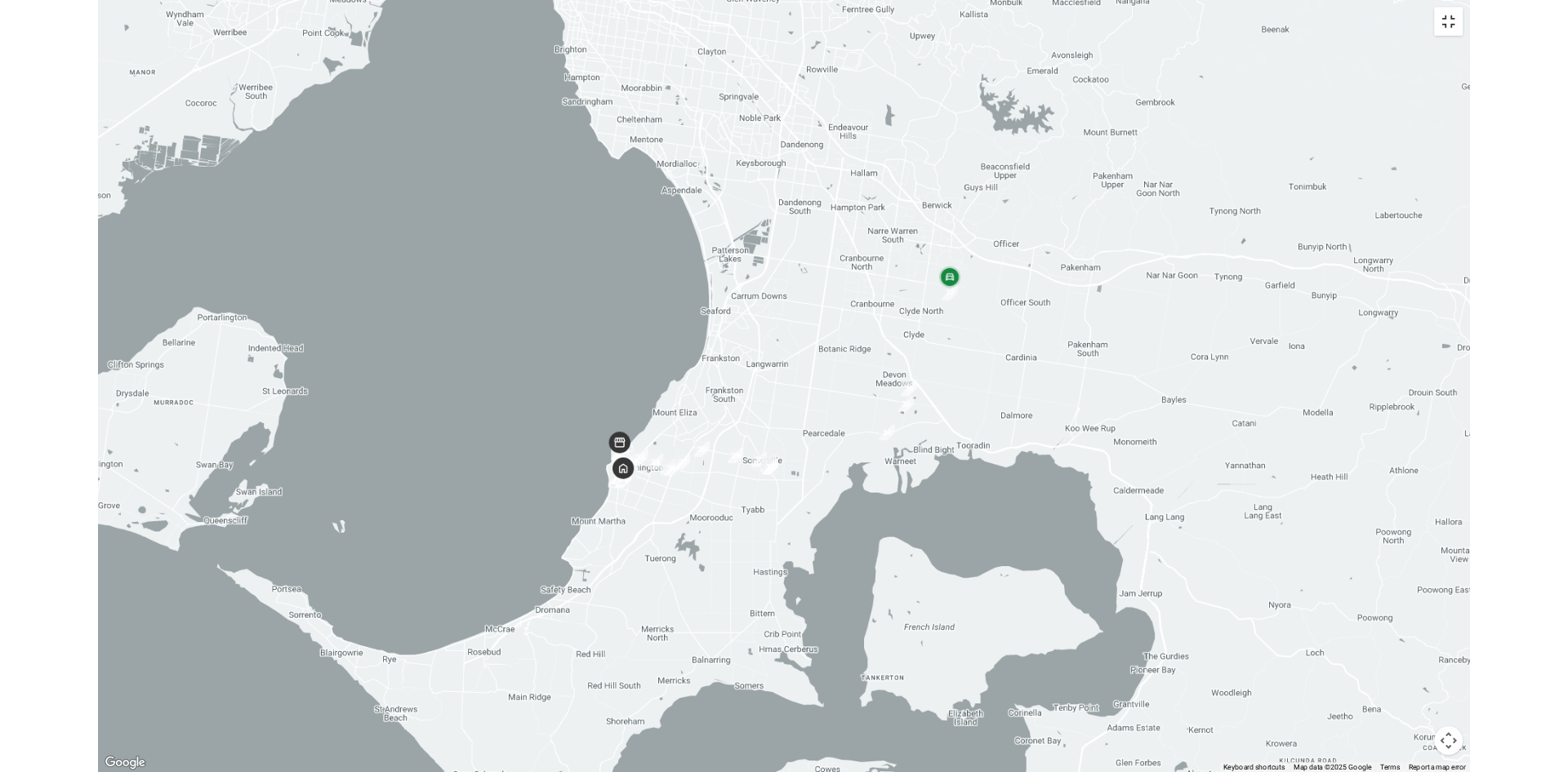
scroll to position [90, 0]
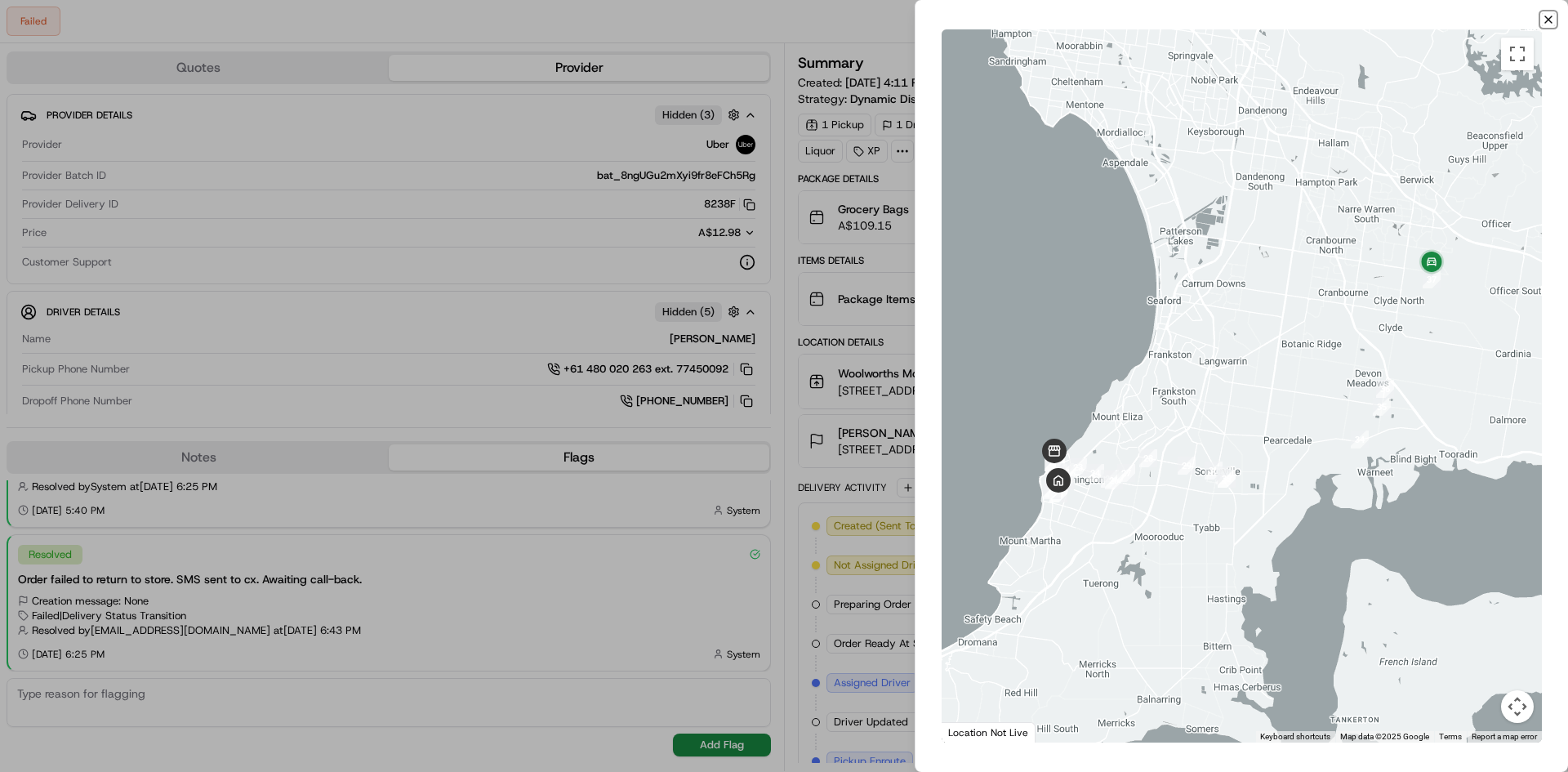
click at [853, 26] on icon "button" at bounding box center [1548, 19] width 13 height 13
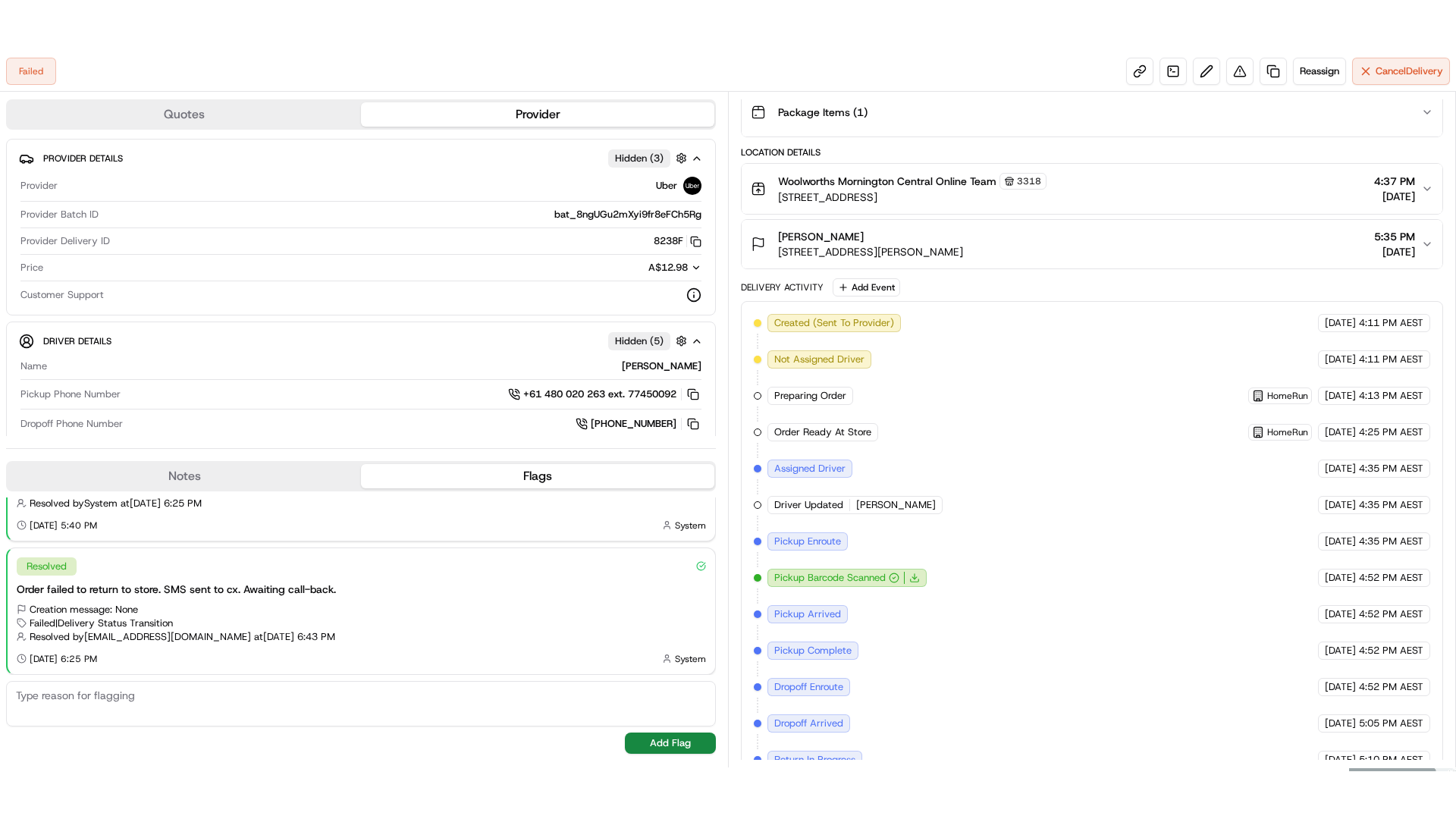
scroll to position [0, 0]
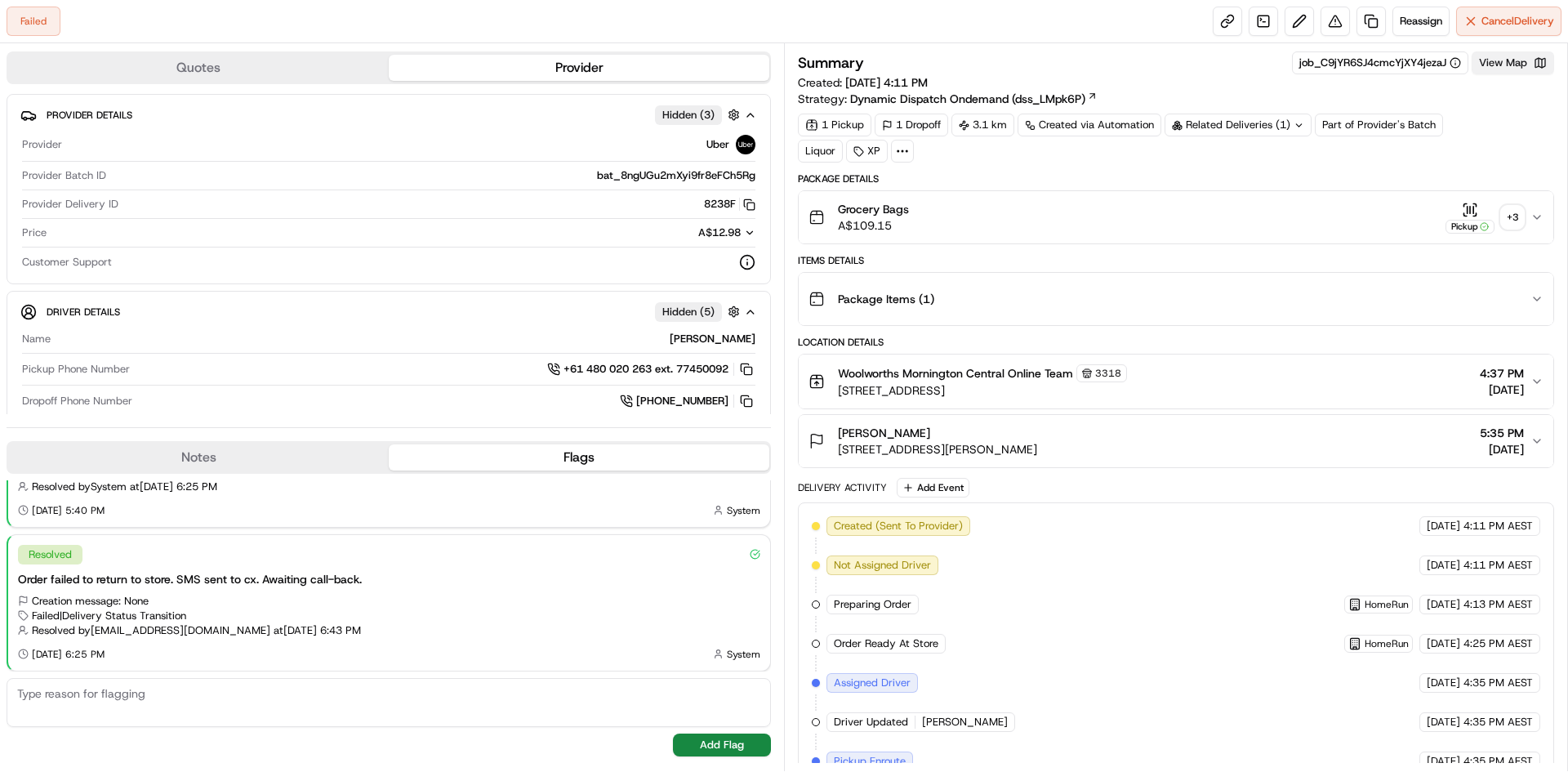
click at [853, 66] on button "View Map" at bounding box center [1512, 63] width 82 height 23
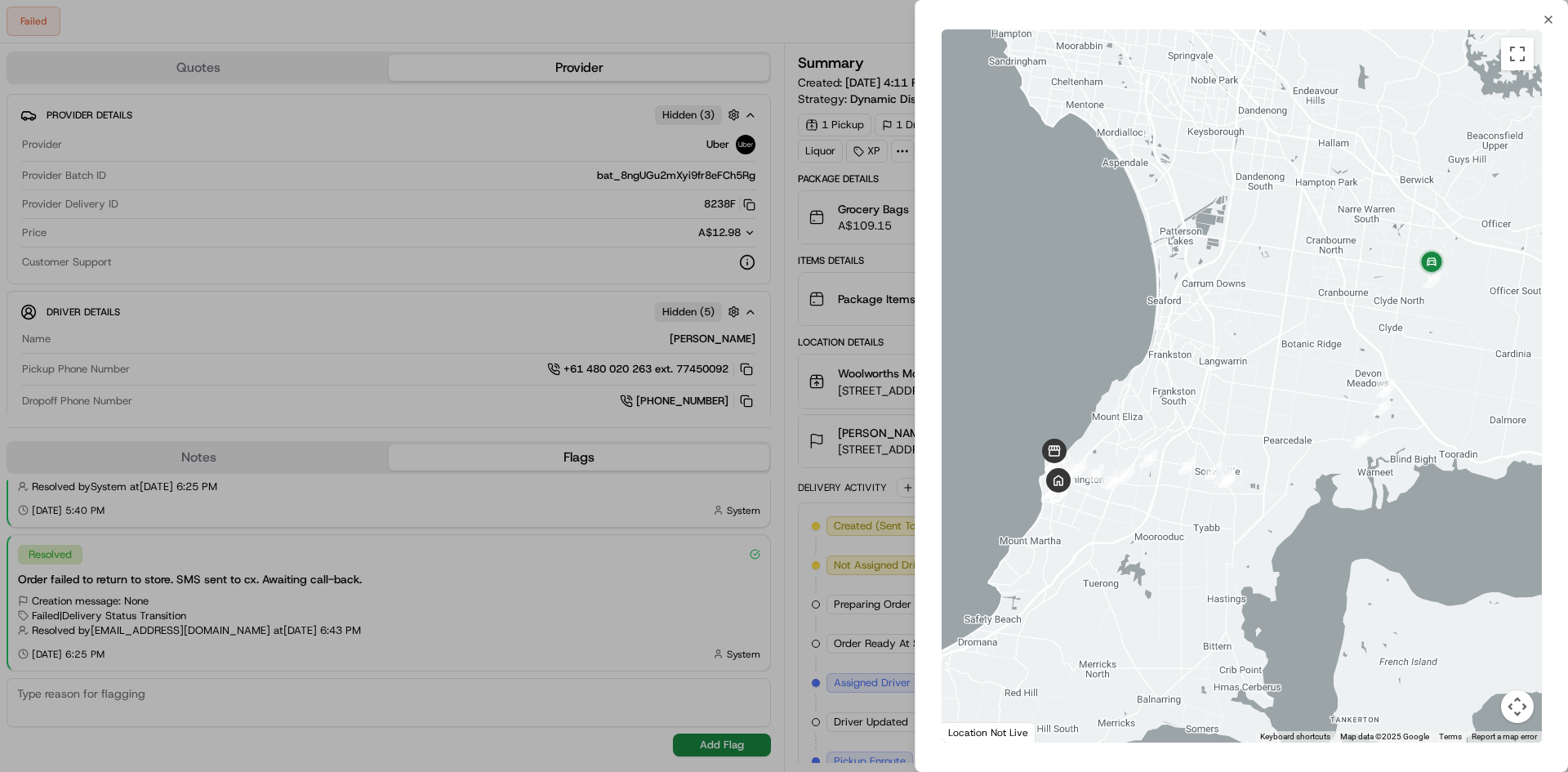
click at [853, 271] on div at bounding box center [1241, 386] width 600 height 713
click at [853, 63] on button "Toggle fullscreen view" at bounding box center [1516, 54] width 33 height 33
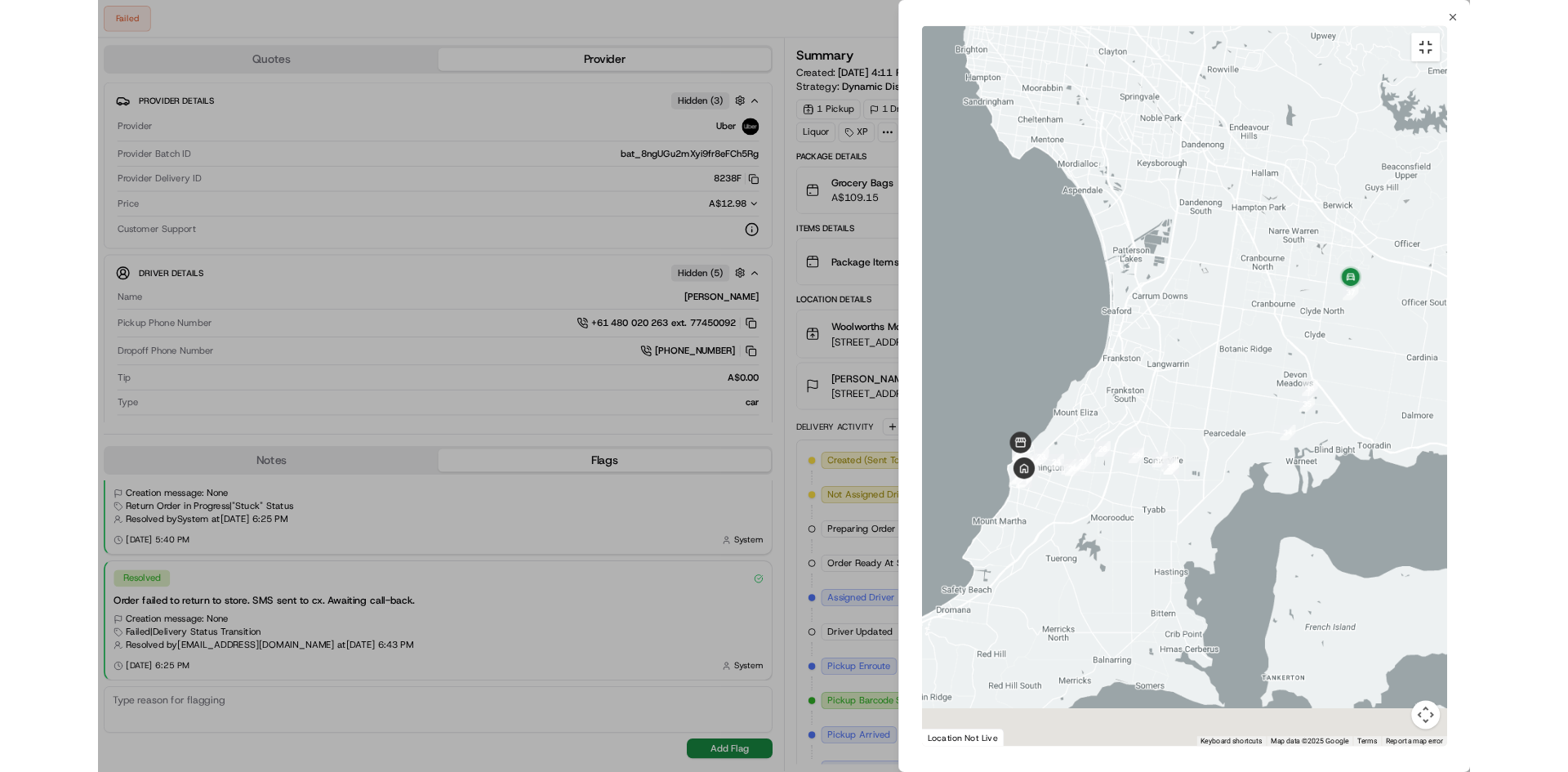
scroll to position [53, 0]
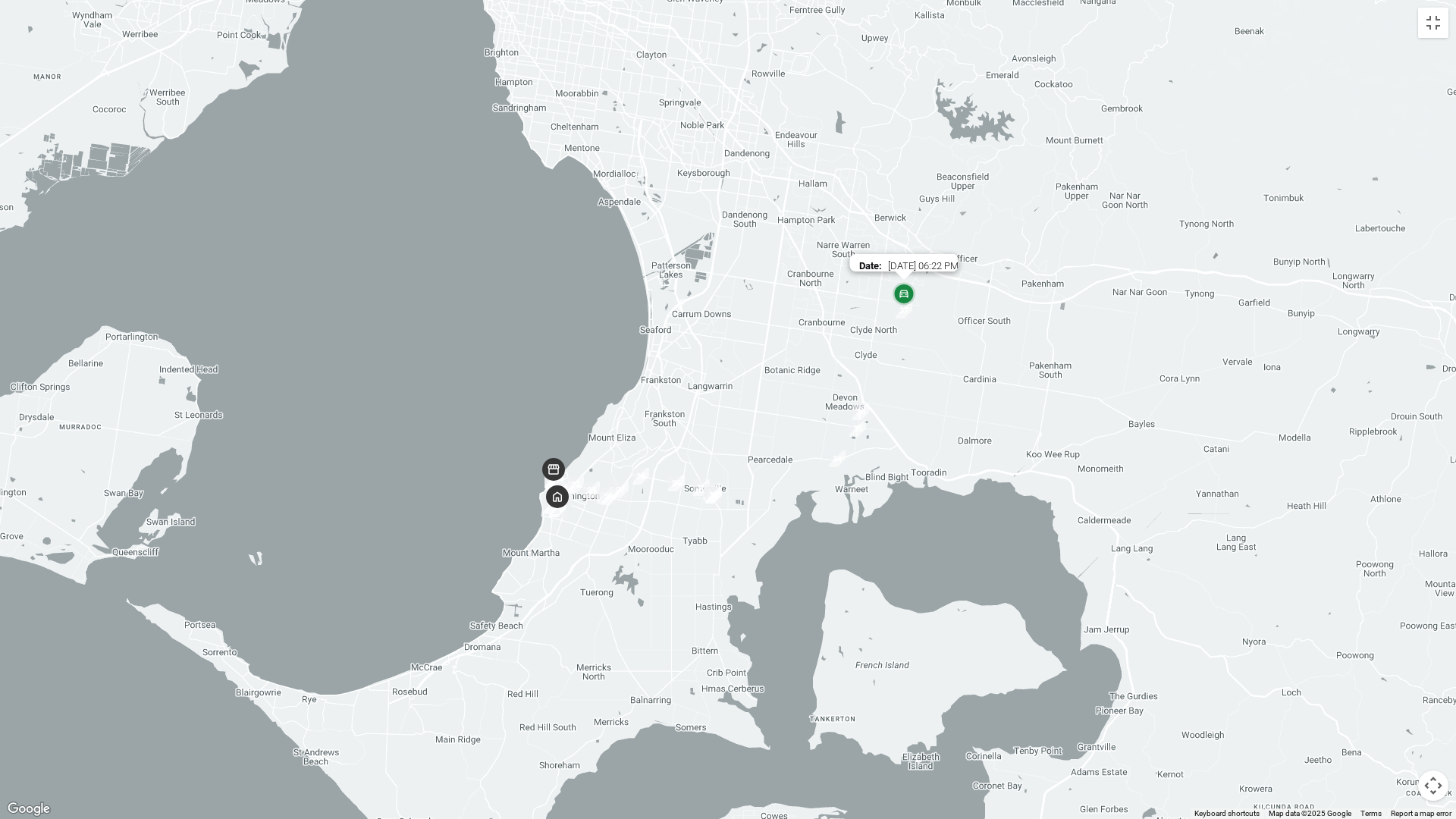
click at [792, 298] on img at bounding box center [903, 295] width 30 height 30
click at [792, 30] on button "Toggle fullscreen view" at bounding box center [1433, 22] width 30 height 30
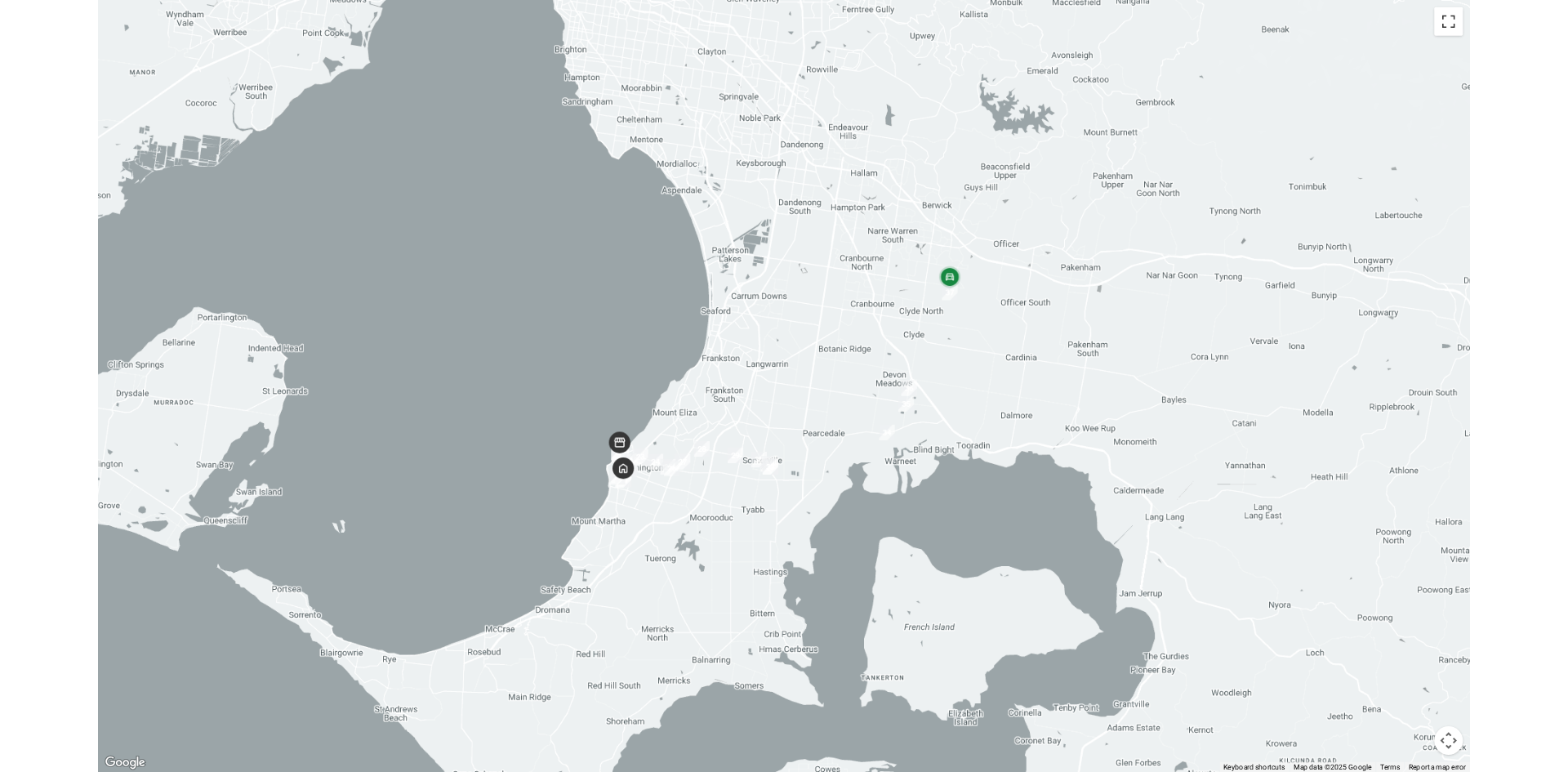
scroll to position [90, 0]
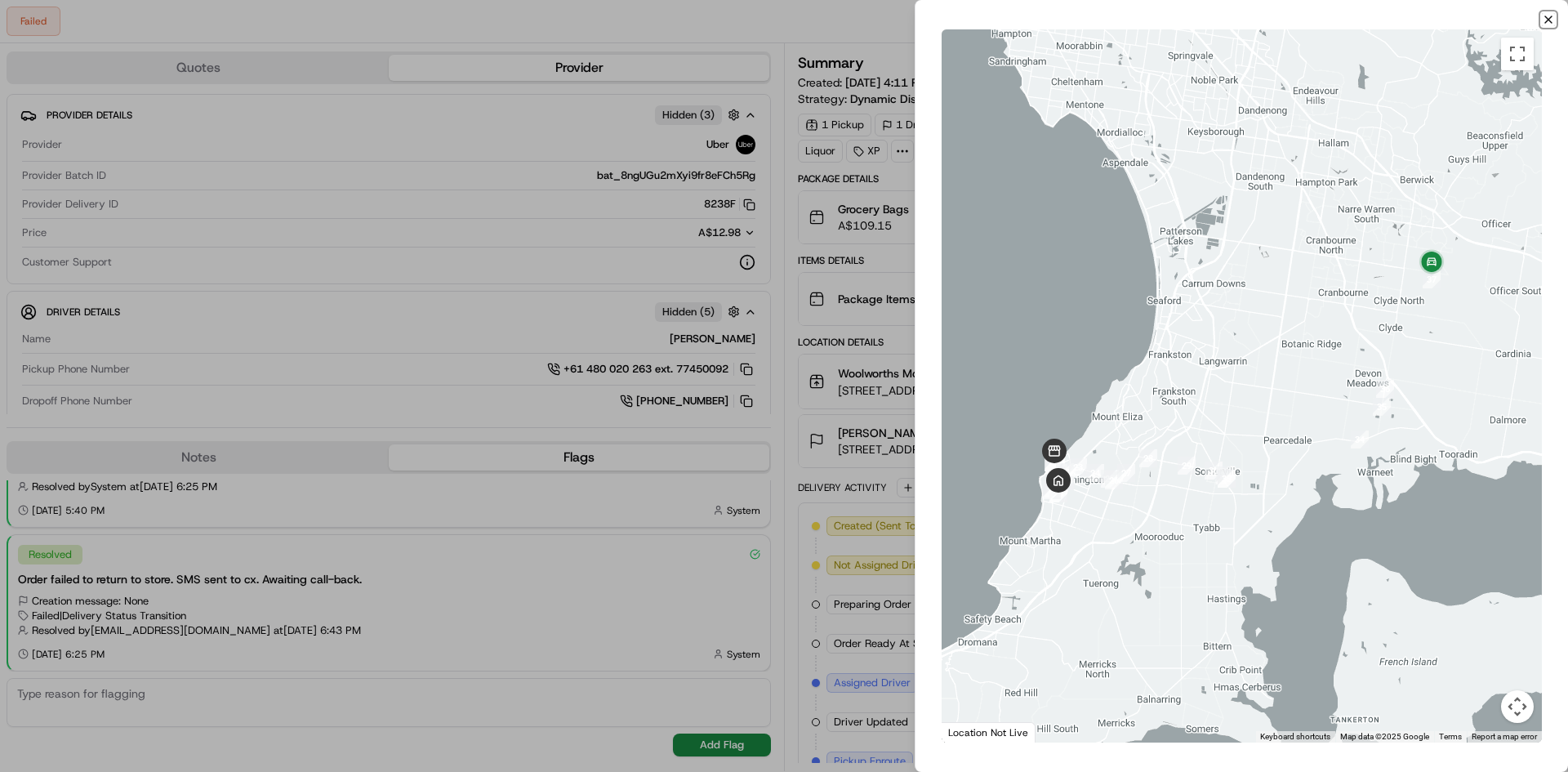
click at [853, 17] on icon "button" at bounding box center [1548, 19] width 13 height 13
